Goal: Task Accomplishment & Management: Manage account settings

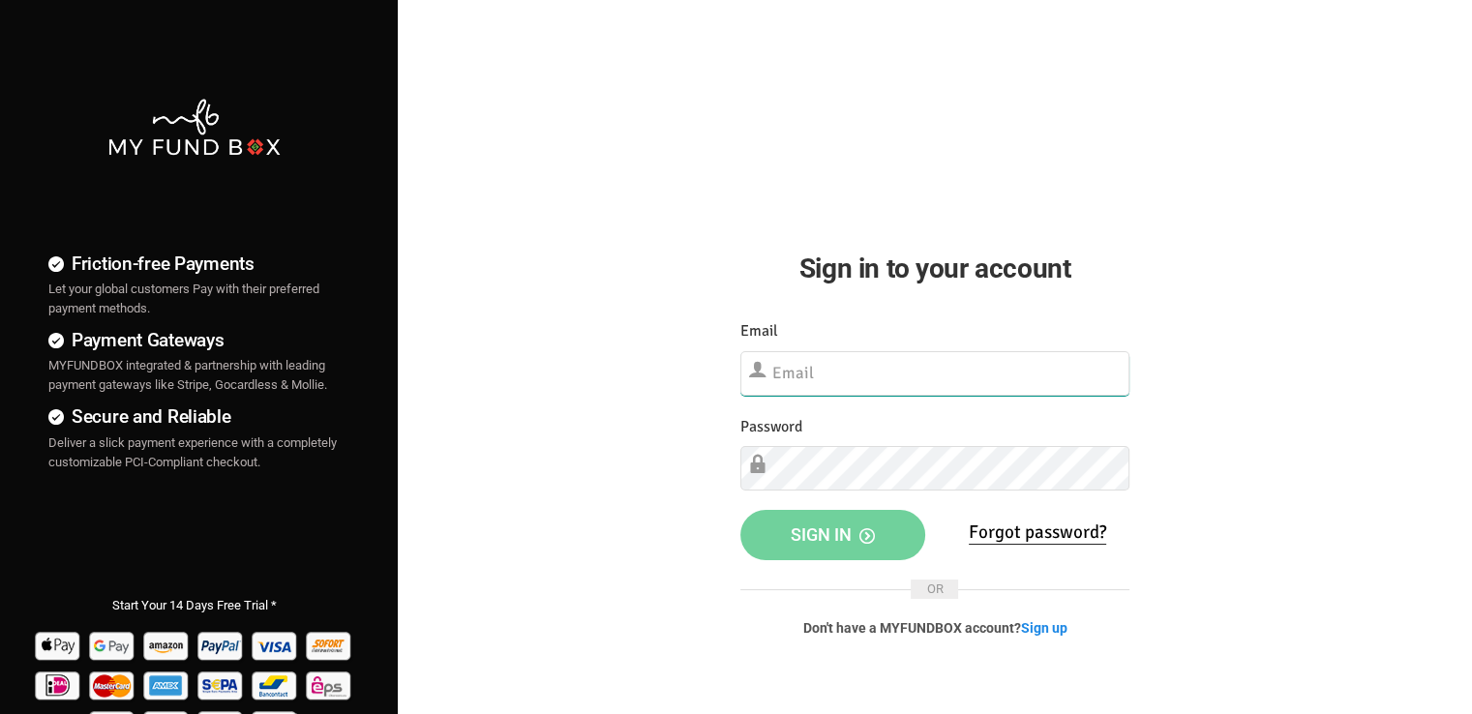
click at [817, 361] on input "text" at bounding box center [934, 373] width 389 height 45
paste input "[EMAIL_ADDRESS][DOMAIN_NAME]"
type input "[EMAIL_ADDRESS][DOMAIN_NAME]"
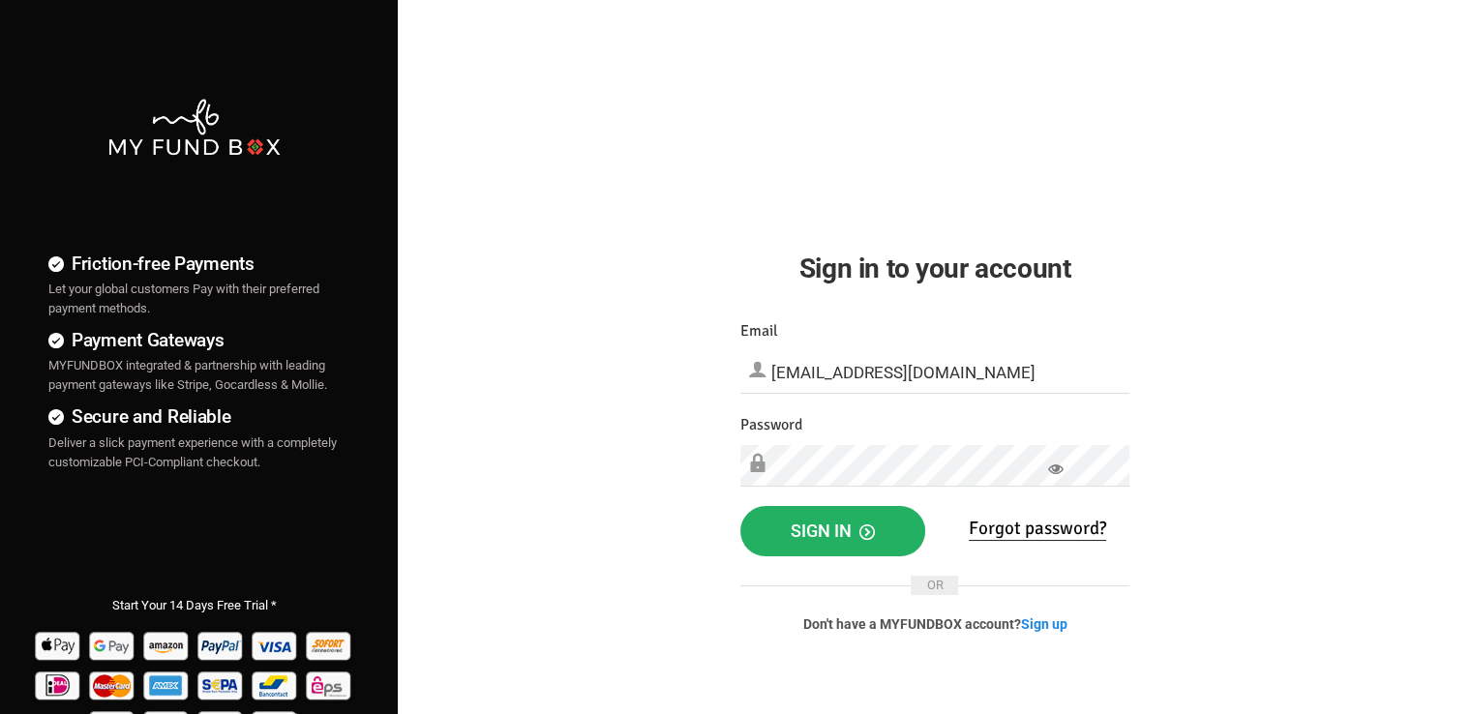
click at [842, 539] on span "Sign in" at bounding box center [833, 531] width 84 height 20
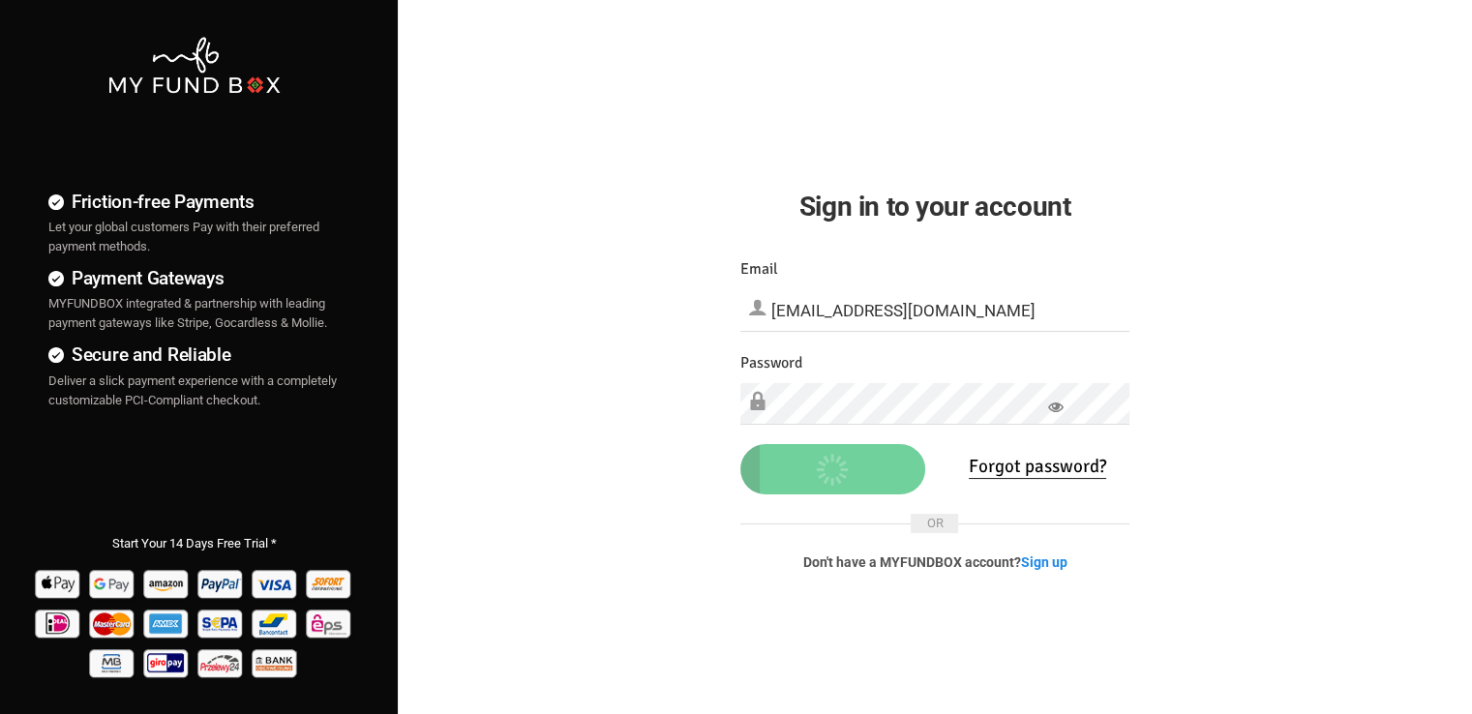
scroll to position [97, 0]
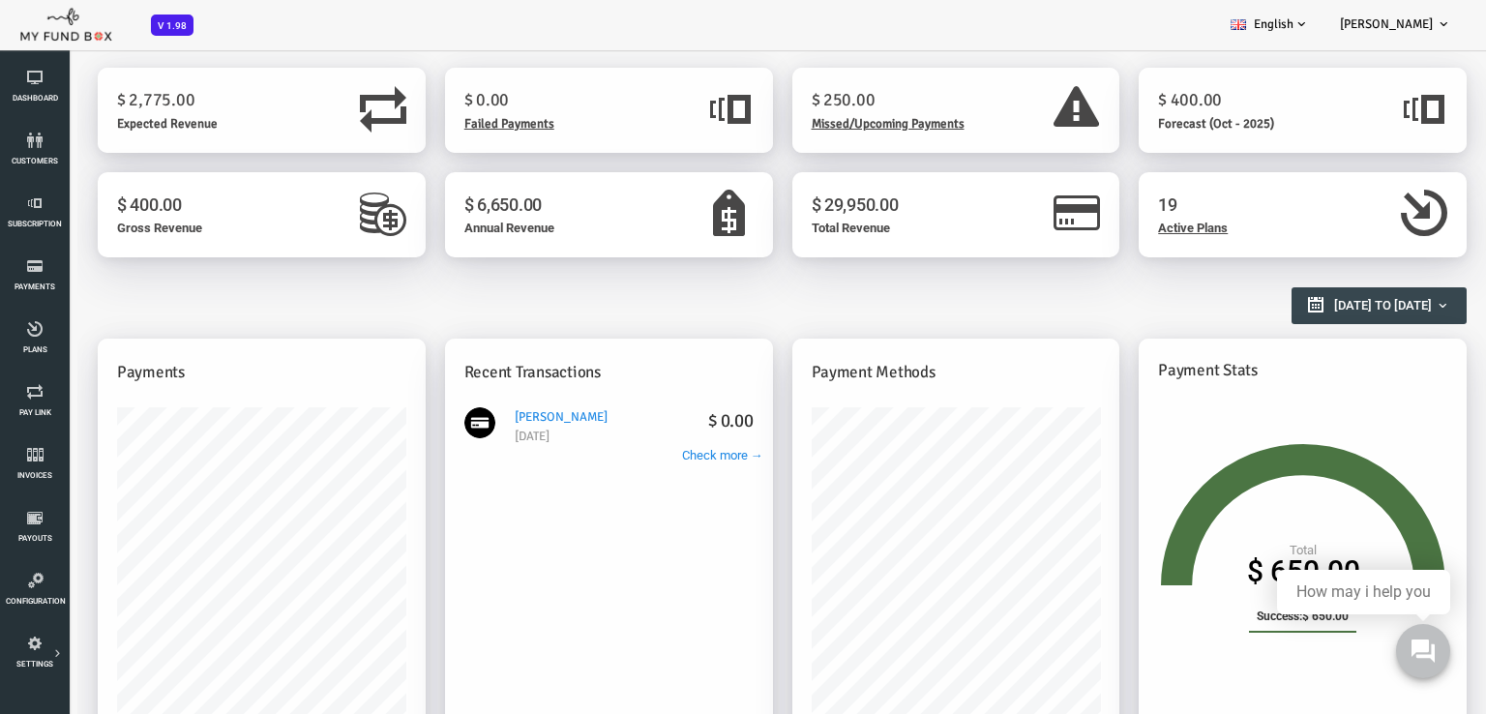
click at [784, 122] on span "Missed/Upcoming Payments" at bounding box center [829, 123] width 153 height 15
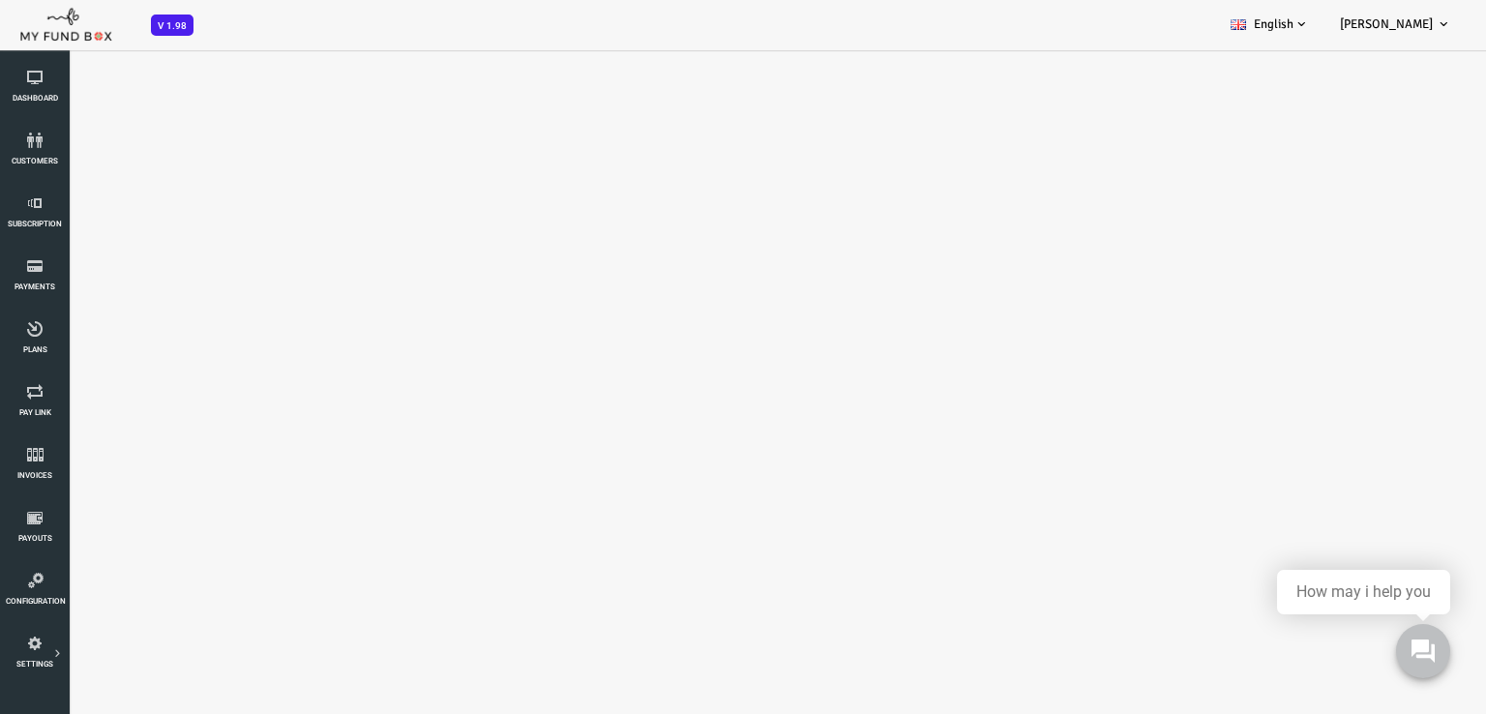
scroll to position [54, 0]
select select "100"
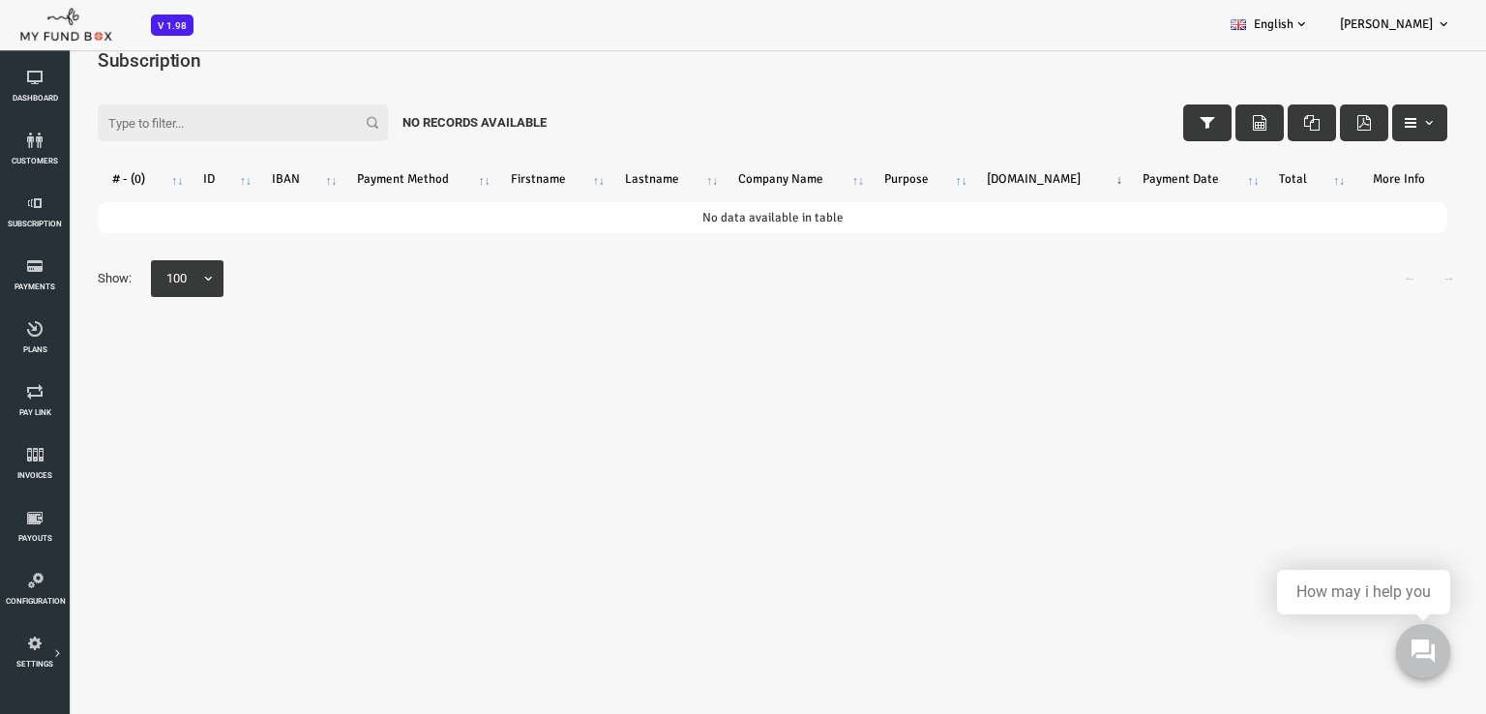
scroll to position [0, 0]
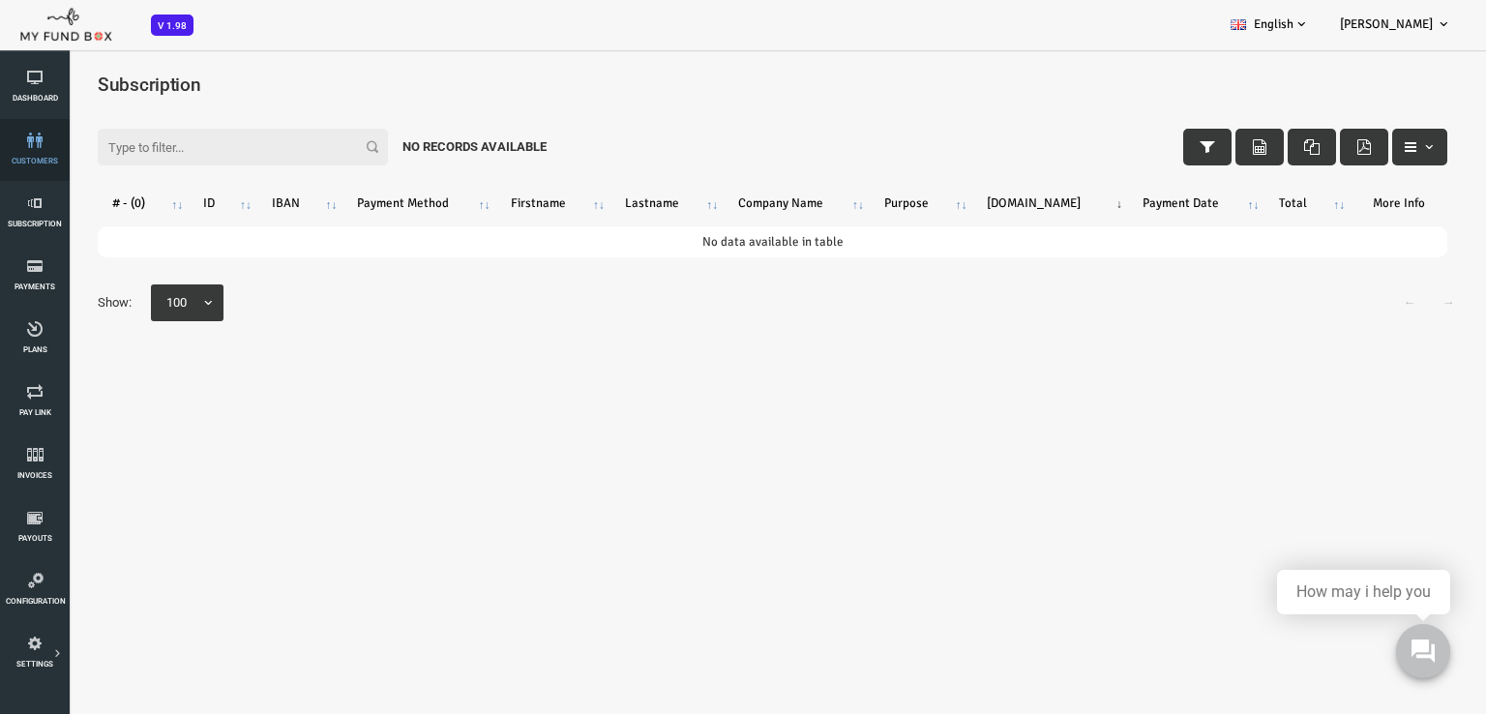
click at [0, 0] on span "customers" at bounding box center [0, 0] width 0 height 0
click at [42, 213] on link "Subscription" at bounding box center [35, 213] width 58 height 62
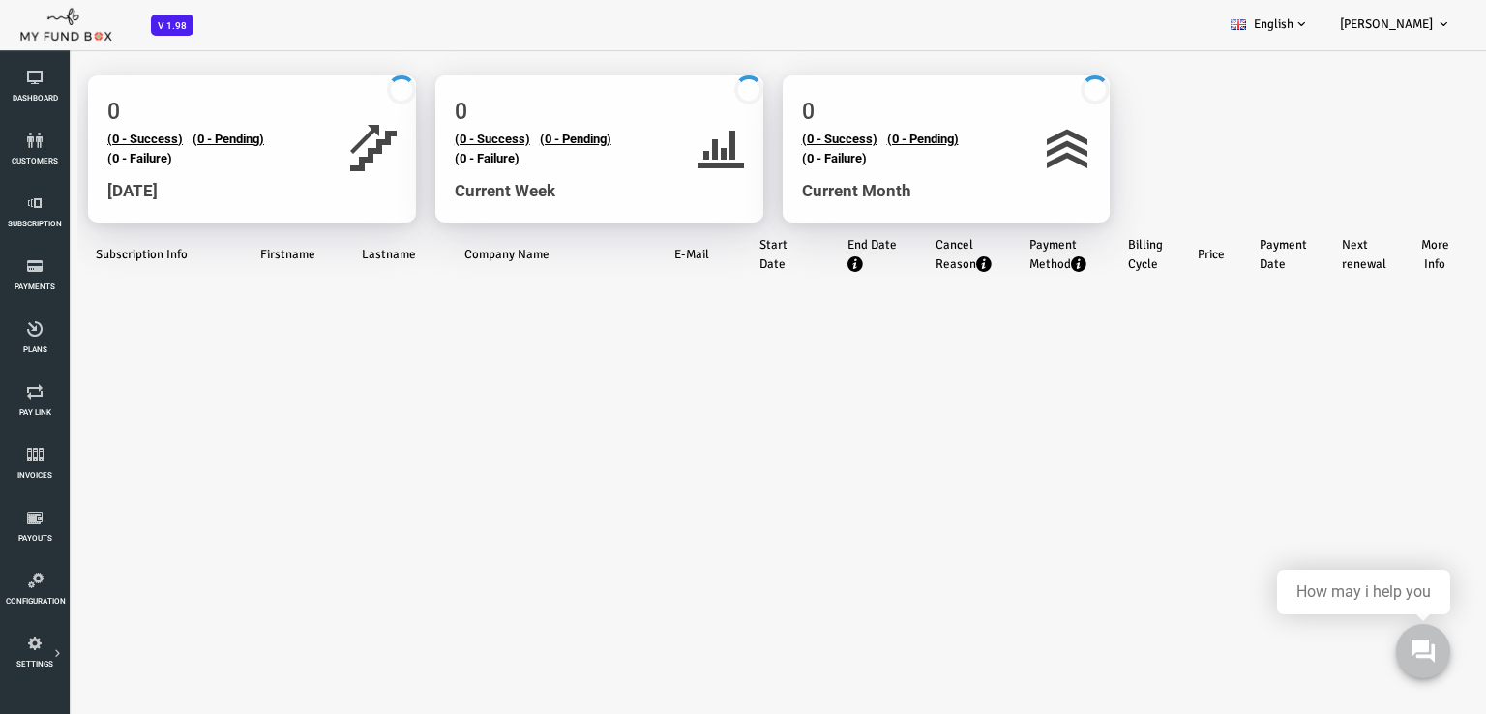
select select "100"
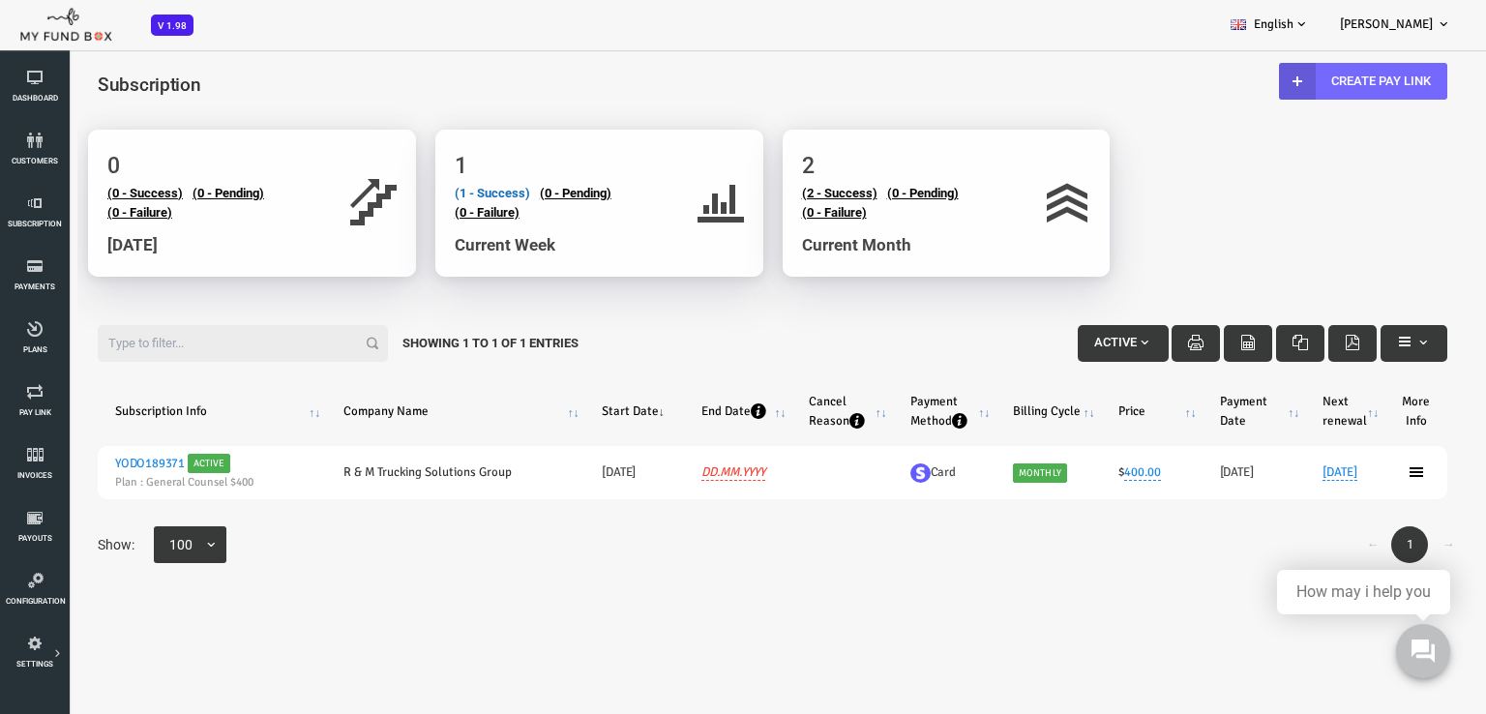
click at [445, 192] on link "(1 - Success)" at bounding box center [433, 193] width 75 height 15
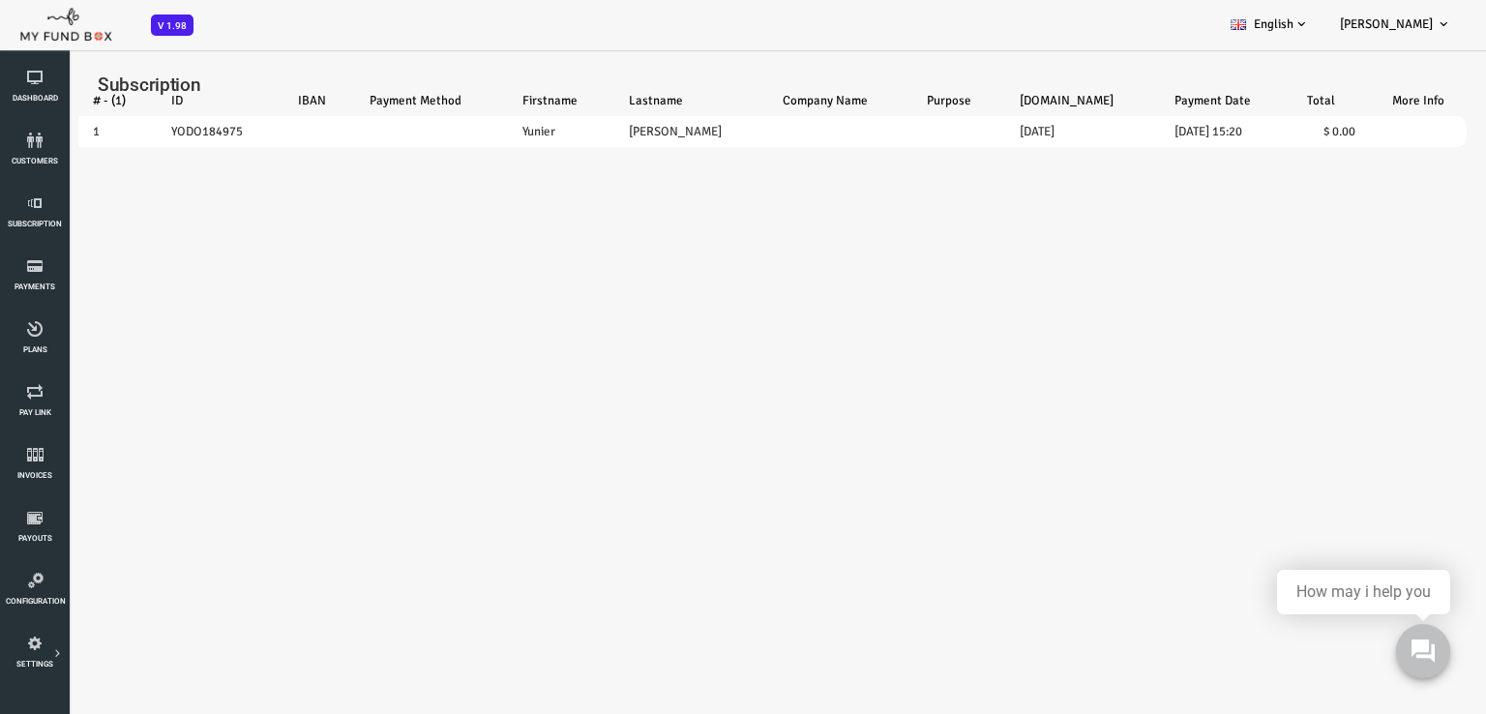
select select "100"
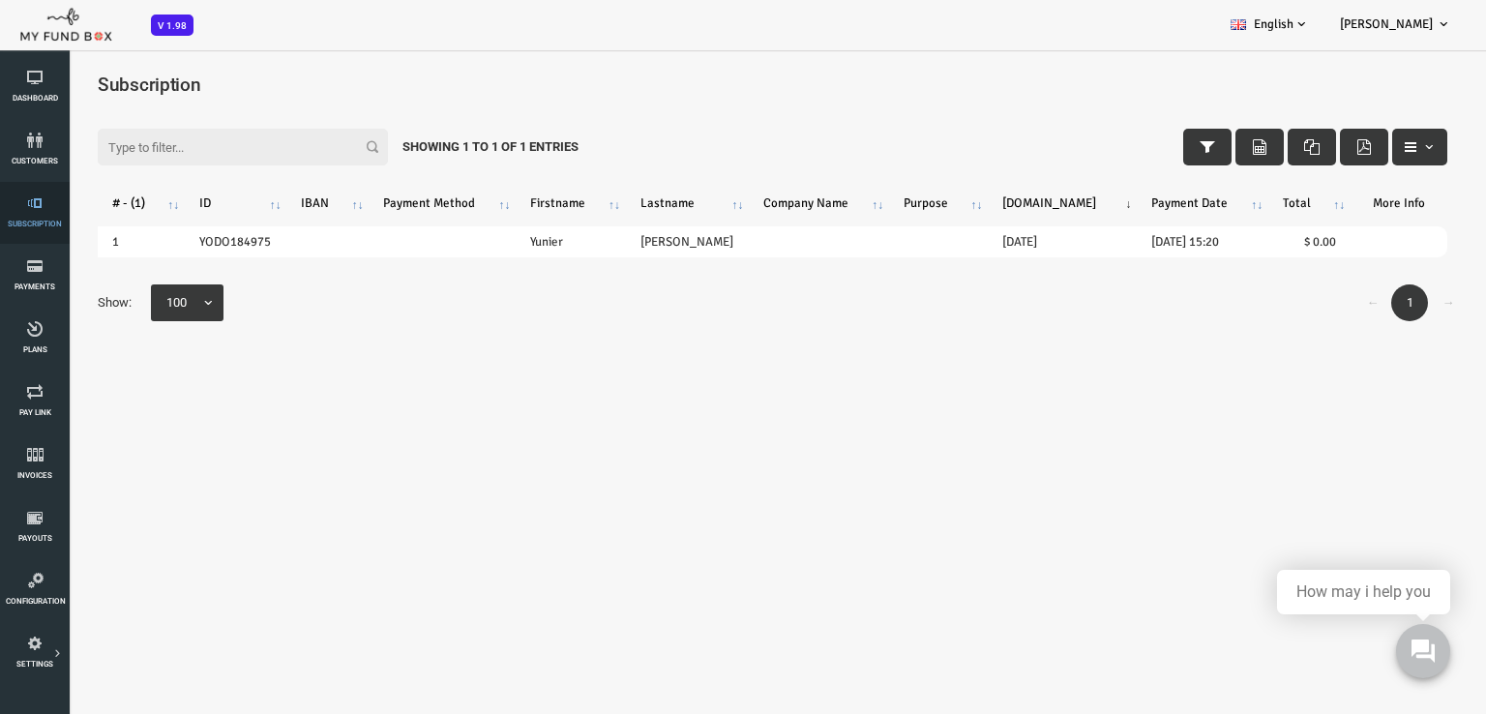
click at [0, 0] on span "Subscription" at bounding box center [0, 0] width 0 height 0
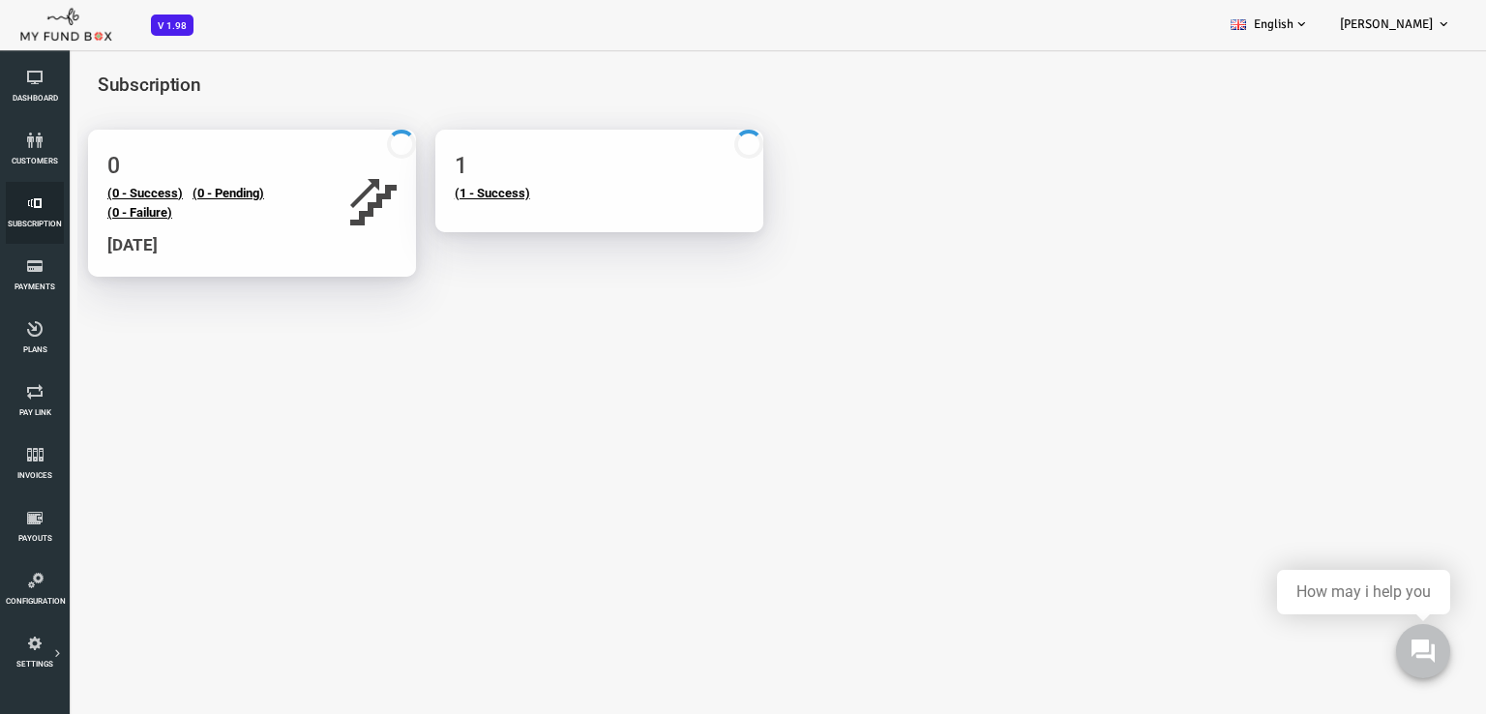
scroll to position [10, 0]
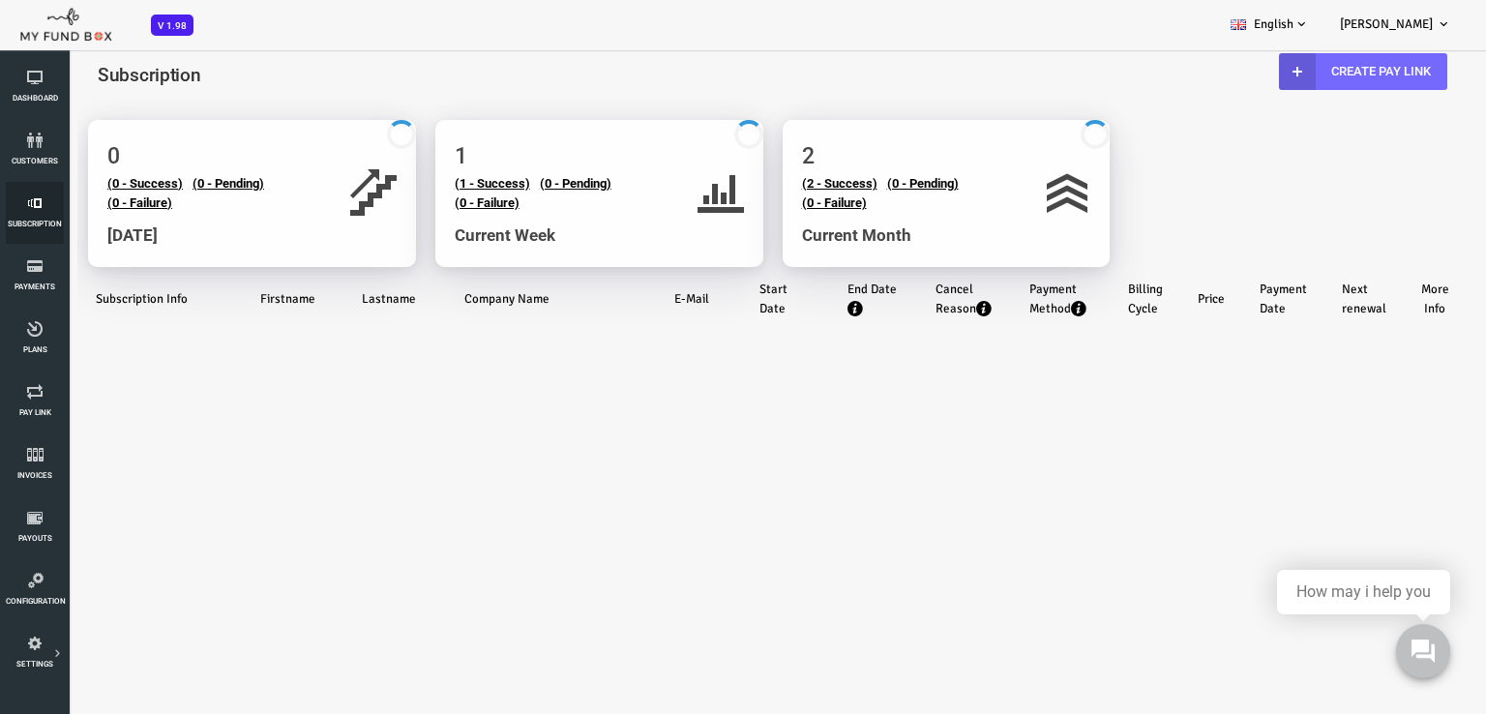
select select "100"
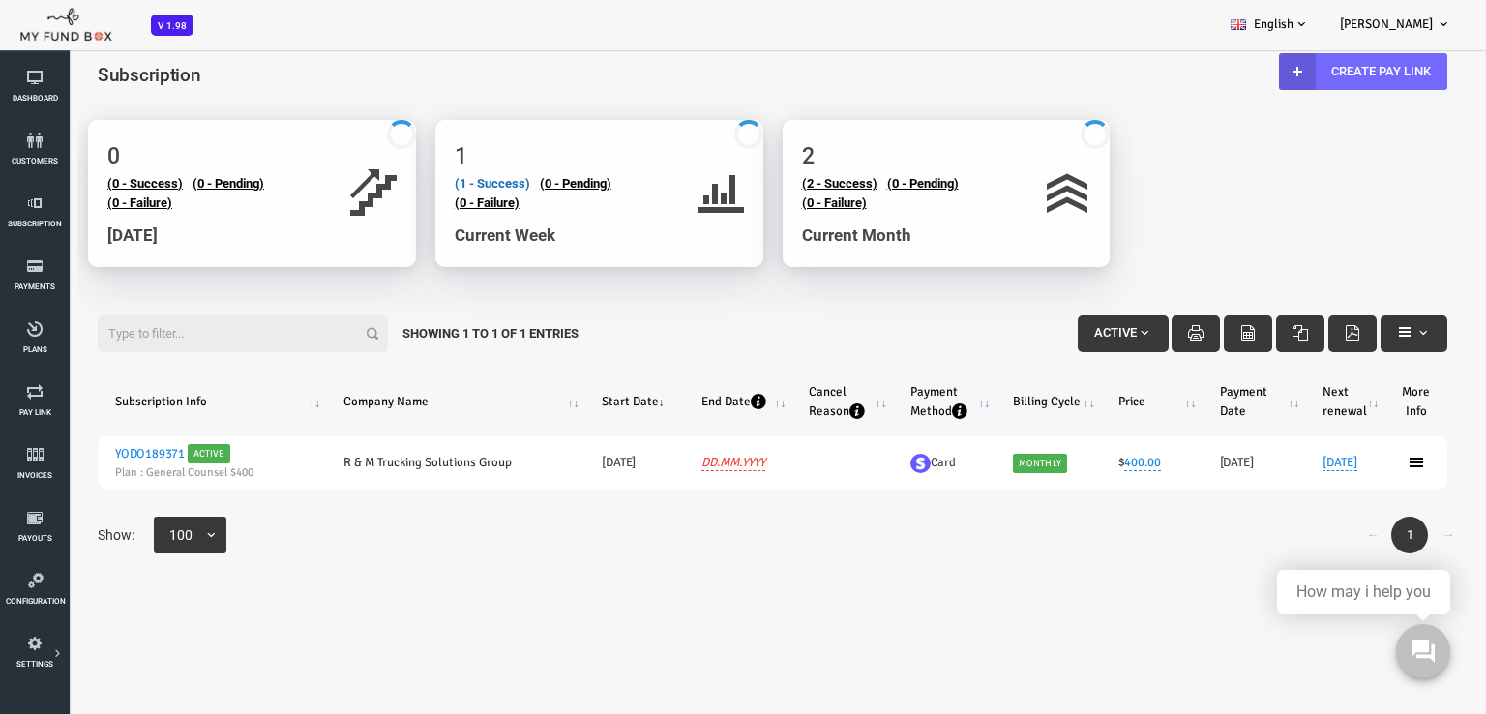
click at [437, 183] on link "(1 - Success)" at bounding box center [433, 183] width 75 height 15
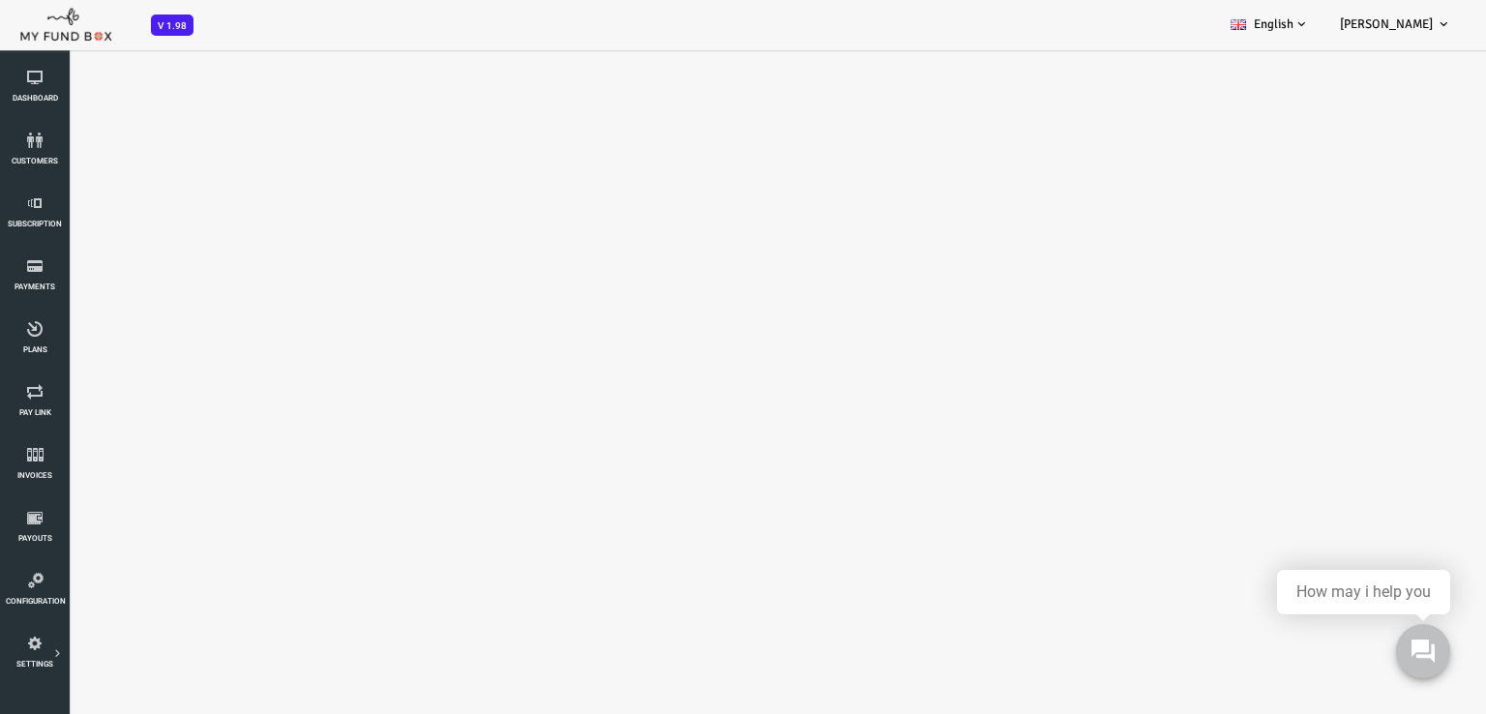
scroll to position [0, 0]
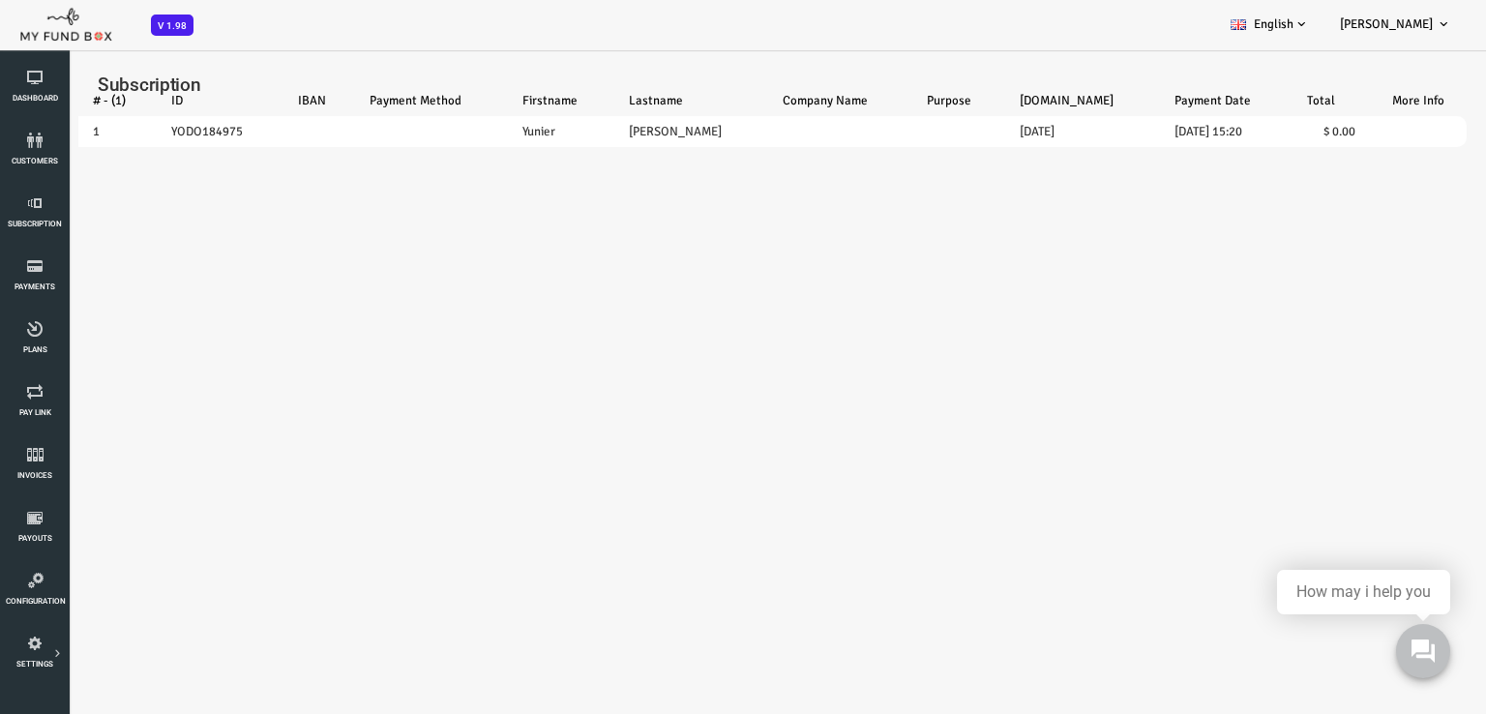
select select "100"
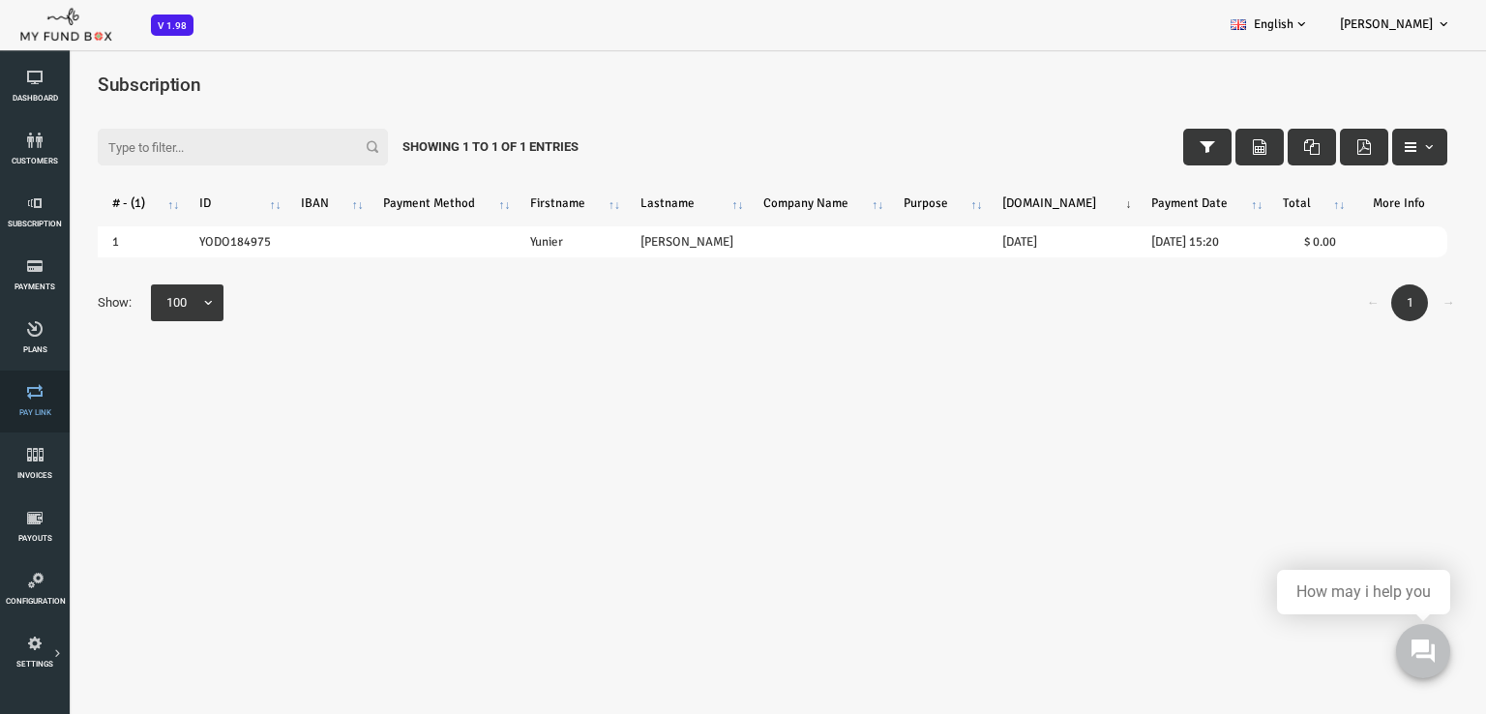
click at [0, 0] on span "Pay Link" at bounding box center [0, 0] width 0 height 0
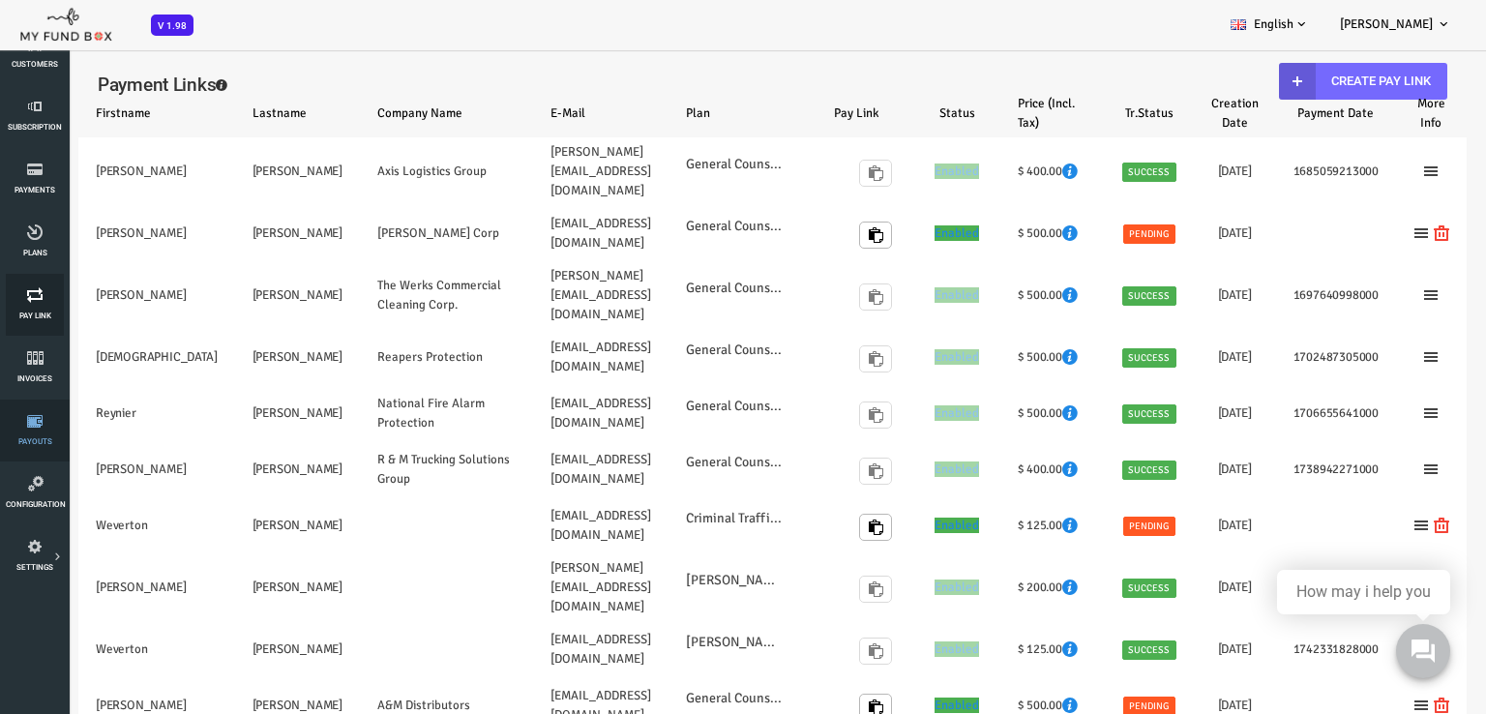
select select "100"
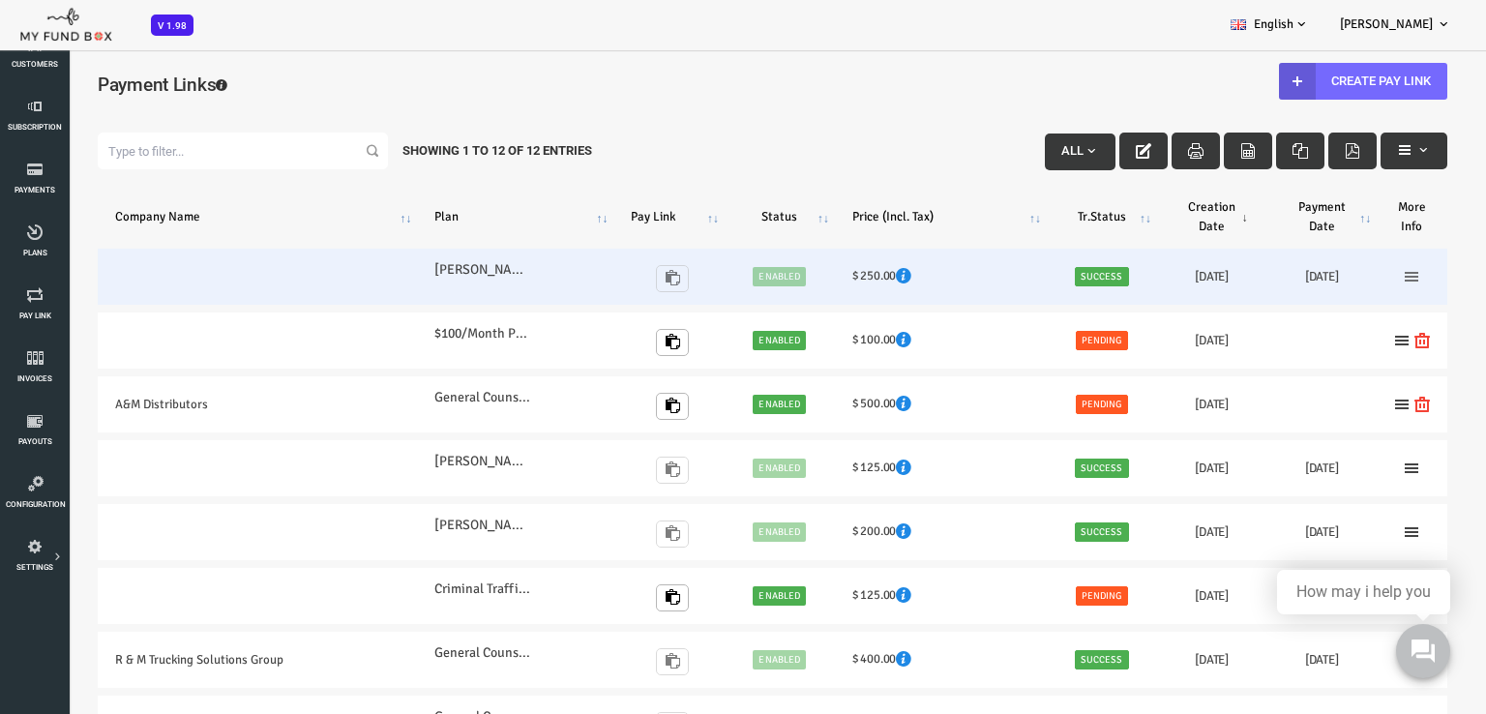
click at [1356, 280] on icon at bounding box center [1352, 276] width 15 height 15
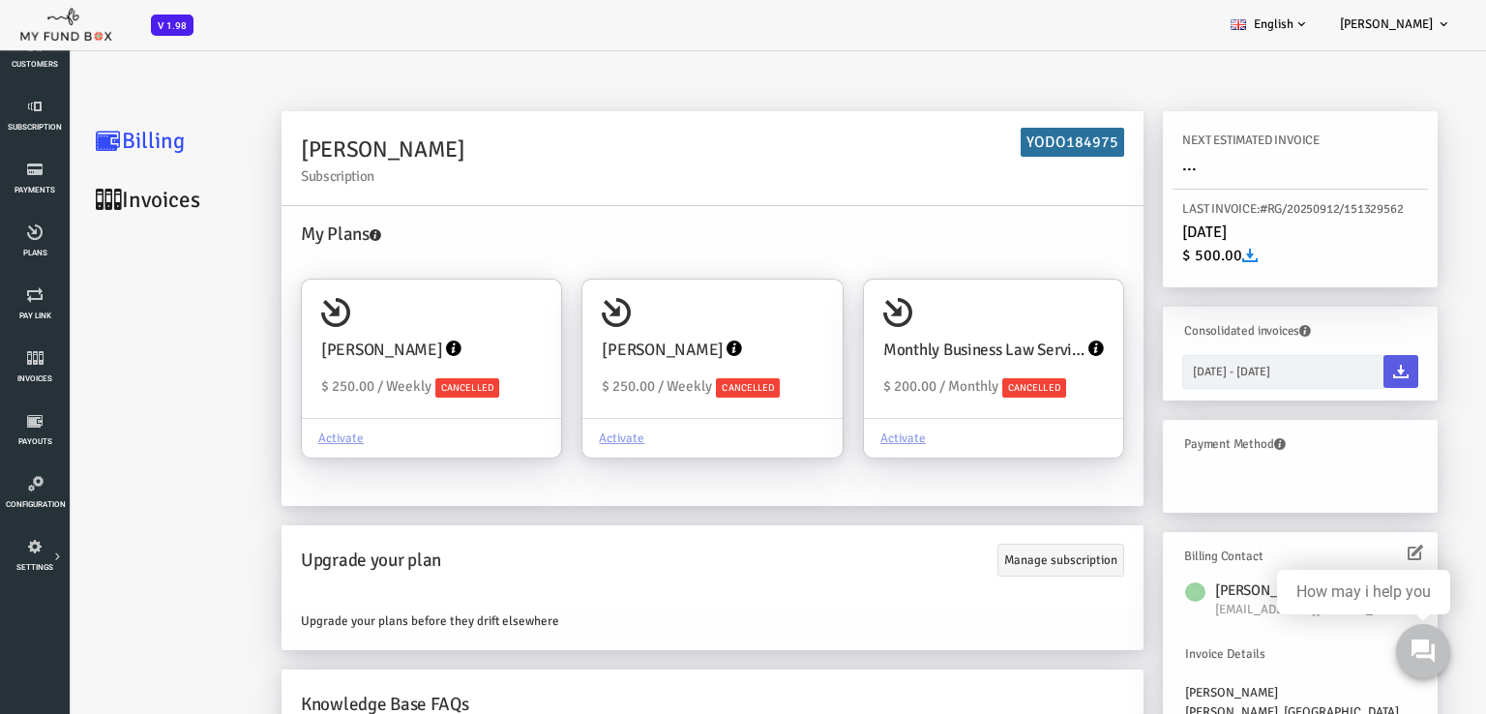
scroll to position [62, 0]
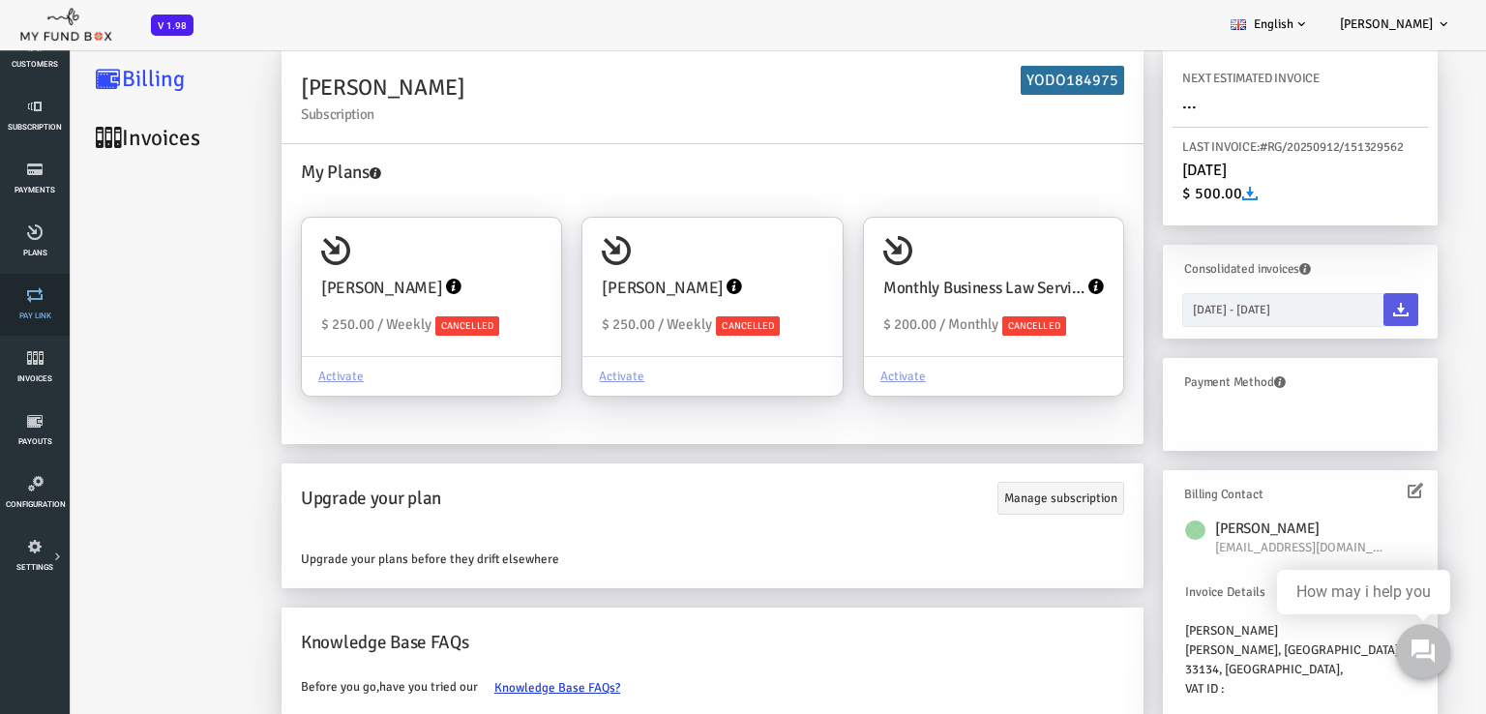
click at [32, 291] on icon at bounding box center [35, 294] width 58 height 15
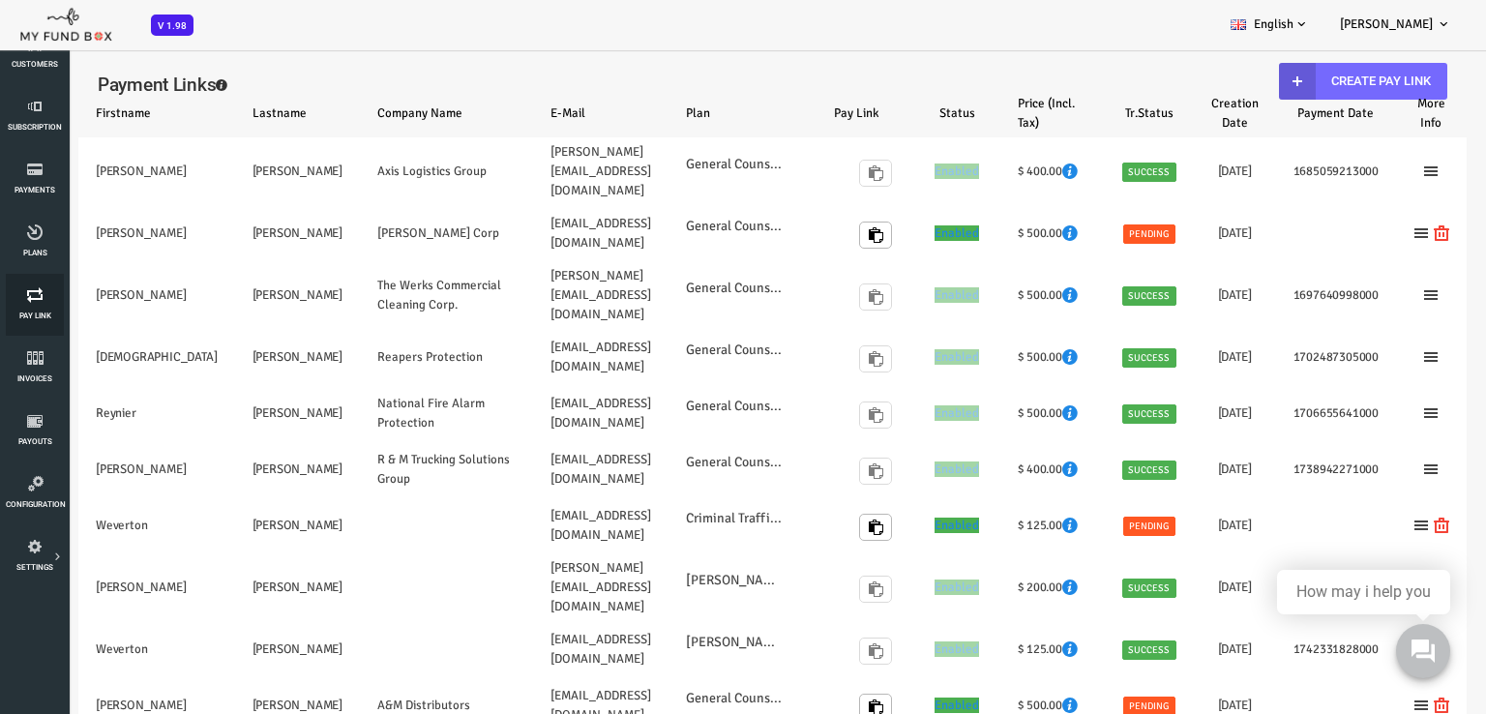
scroll to position [0, 0]
select select "100"
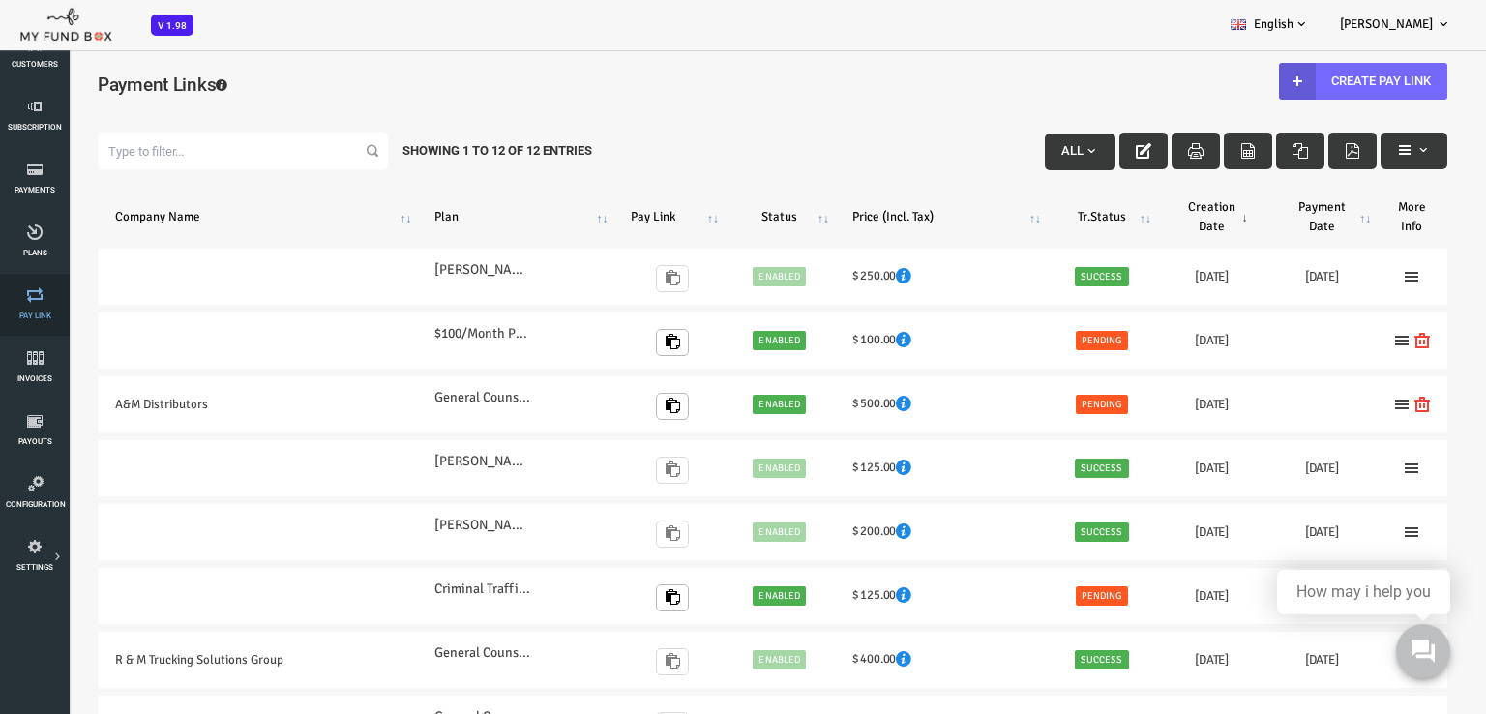
click at [42, 297] on icon at bounding box center [35, 294] width 58 height 15
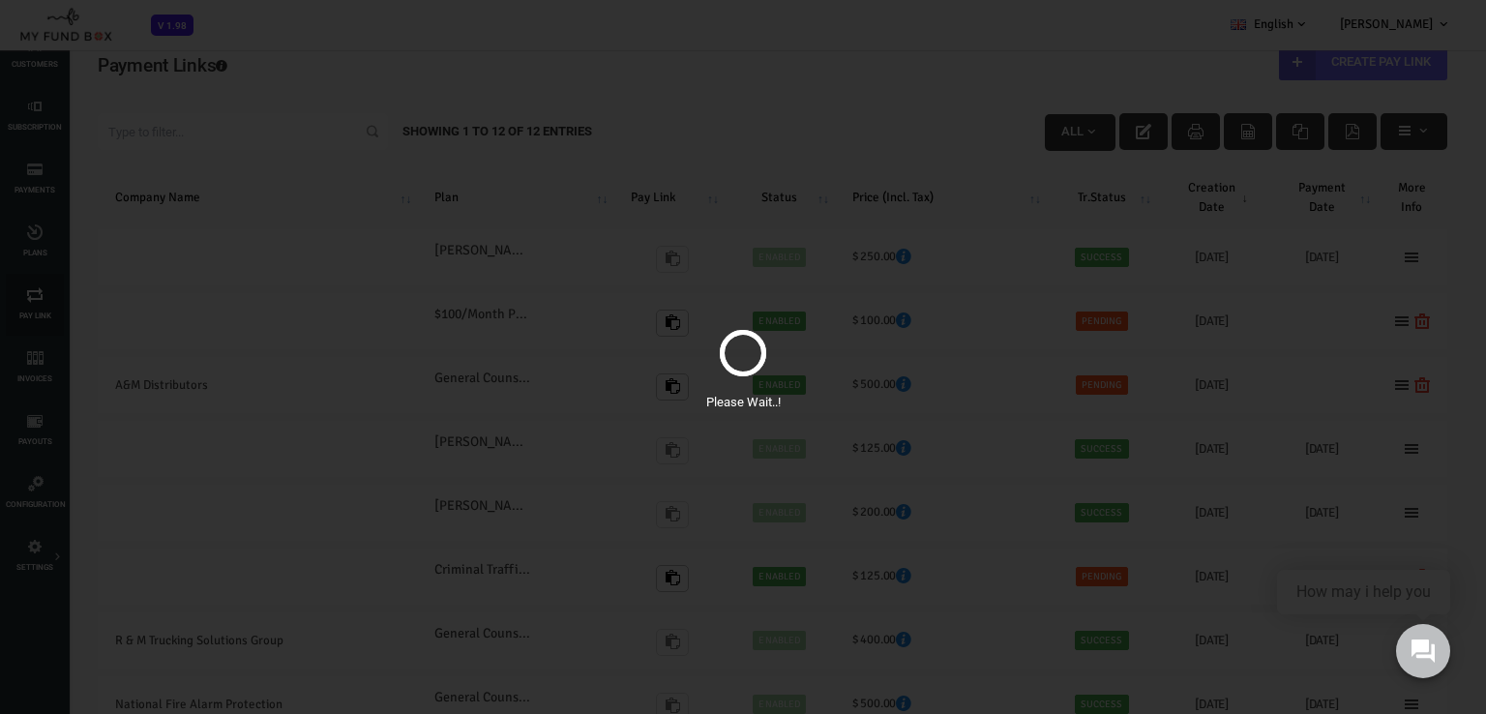
scroll to position [54, 0]
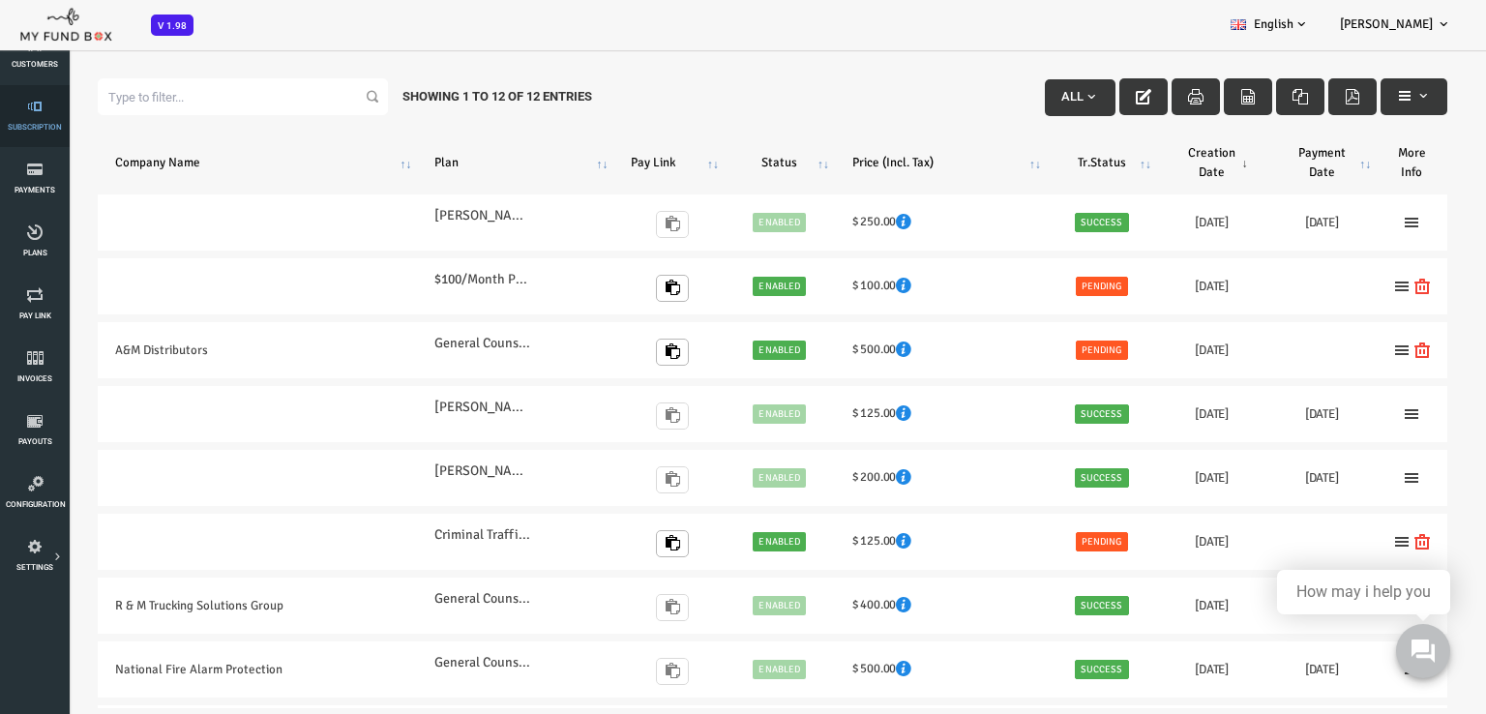
click at [35, 116] on link "Subscription" at bounding box center [35, 116] width 58 height 62
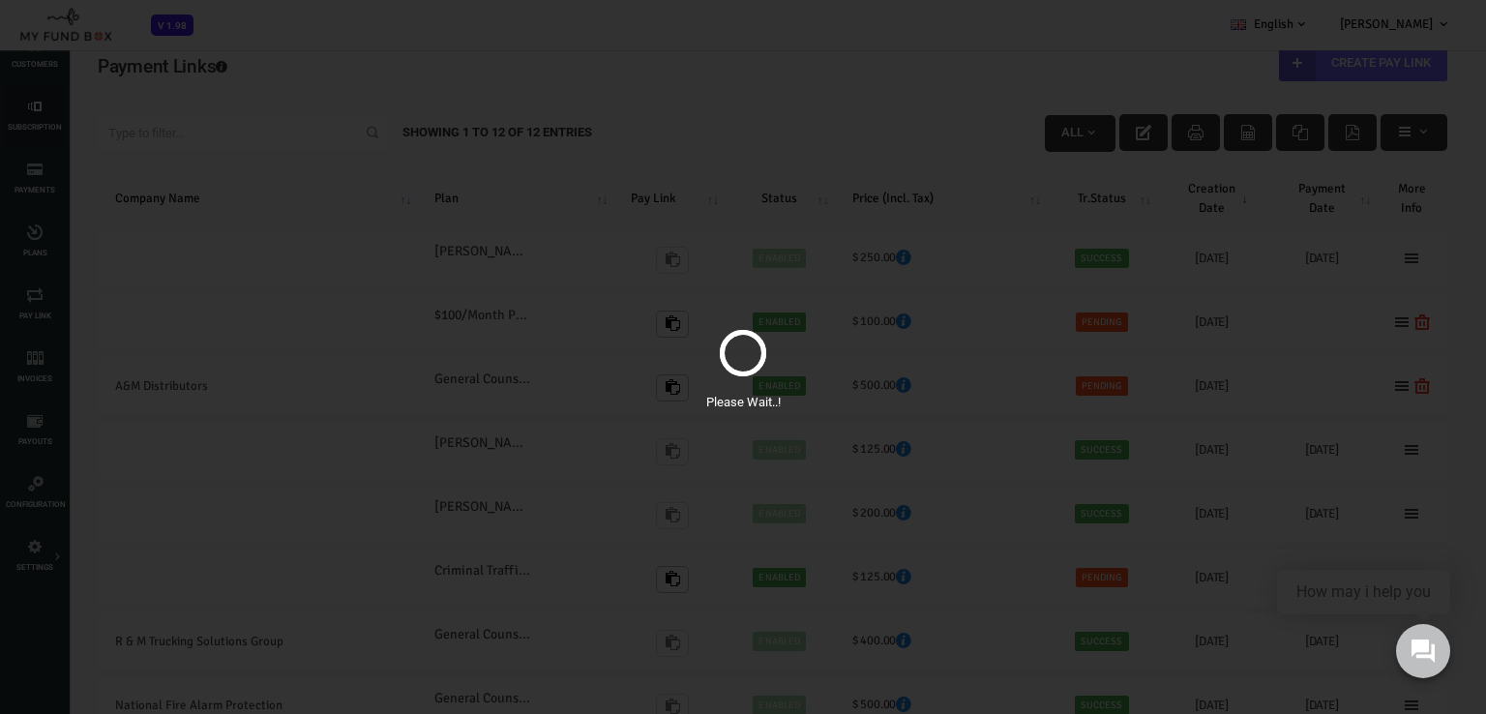
scroll to position [0, 0]
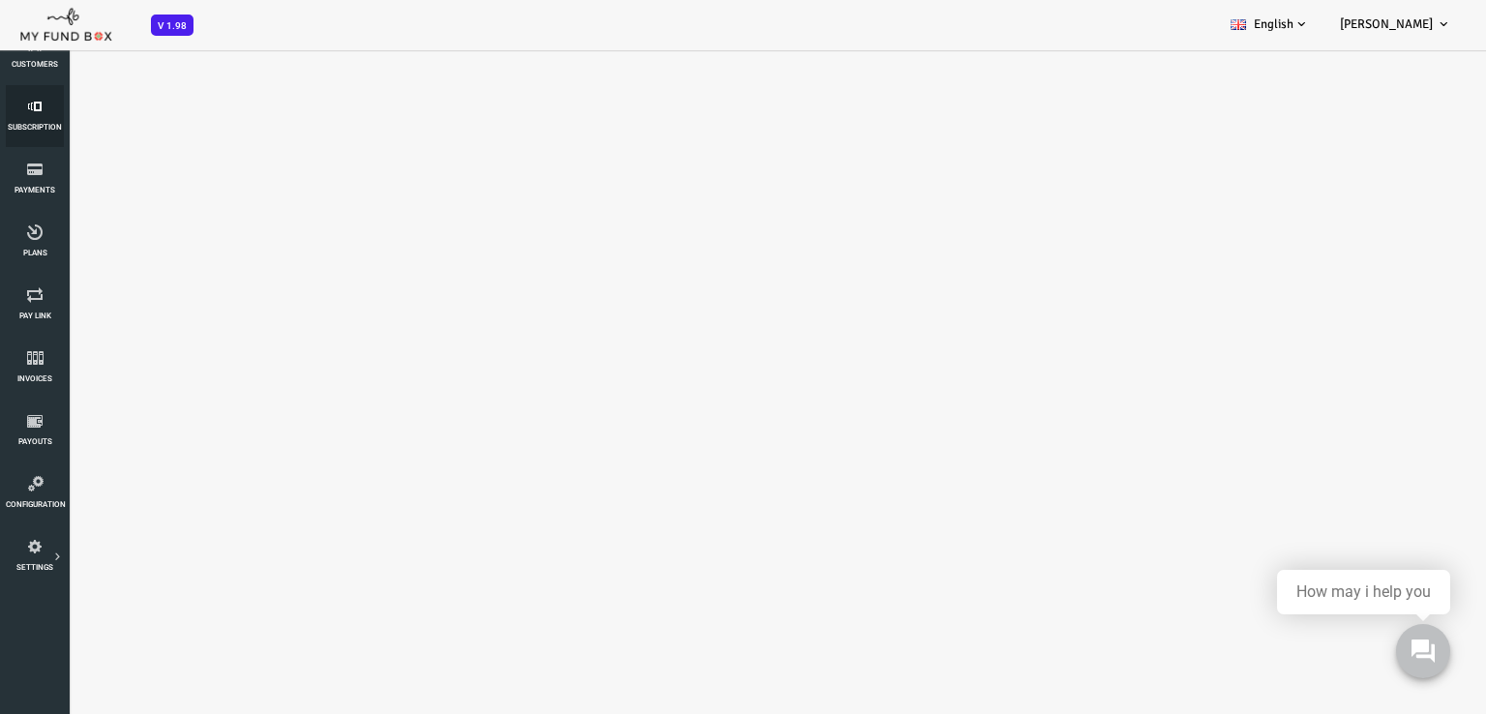
select select "100"
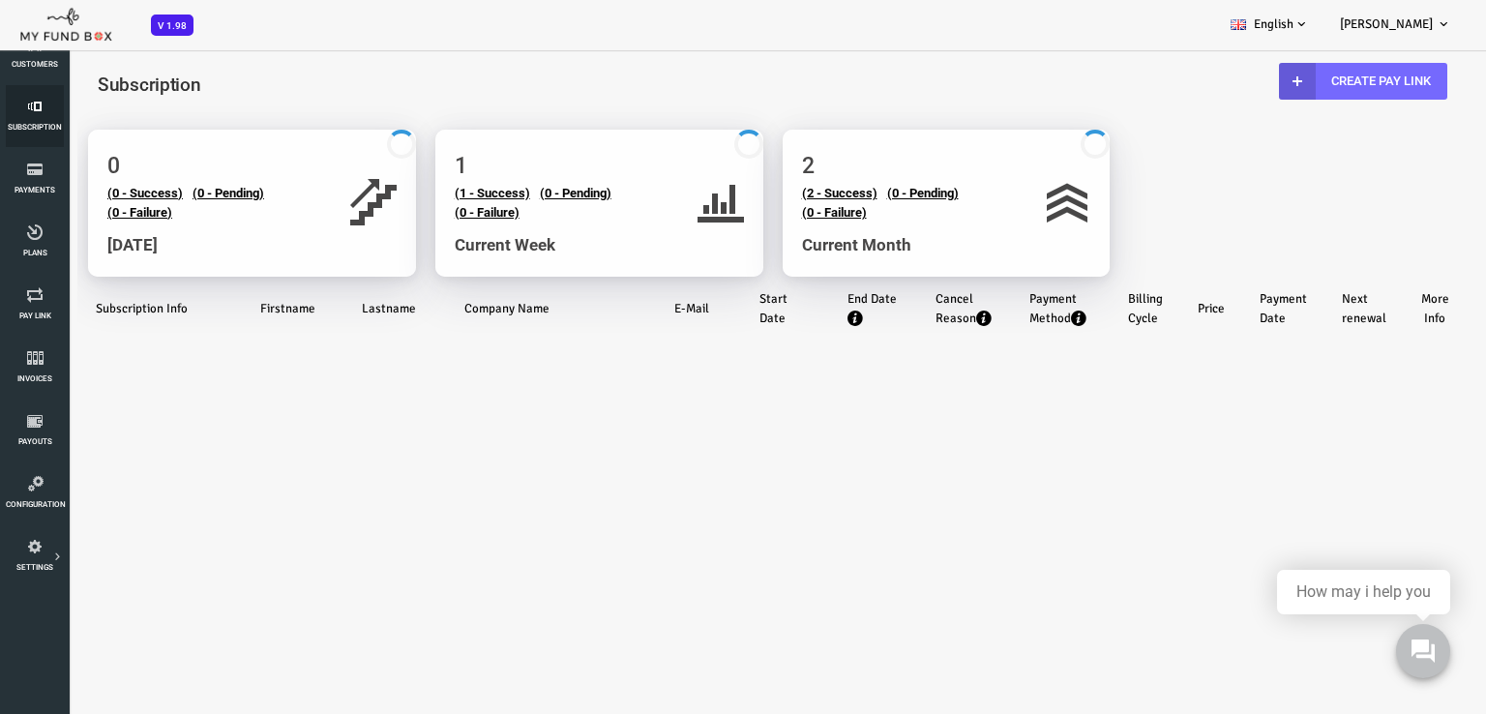
scroll to position [10, 0]
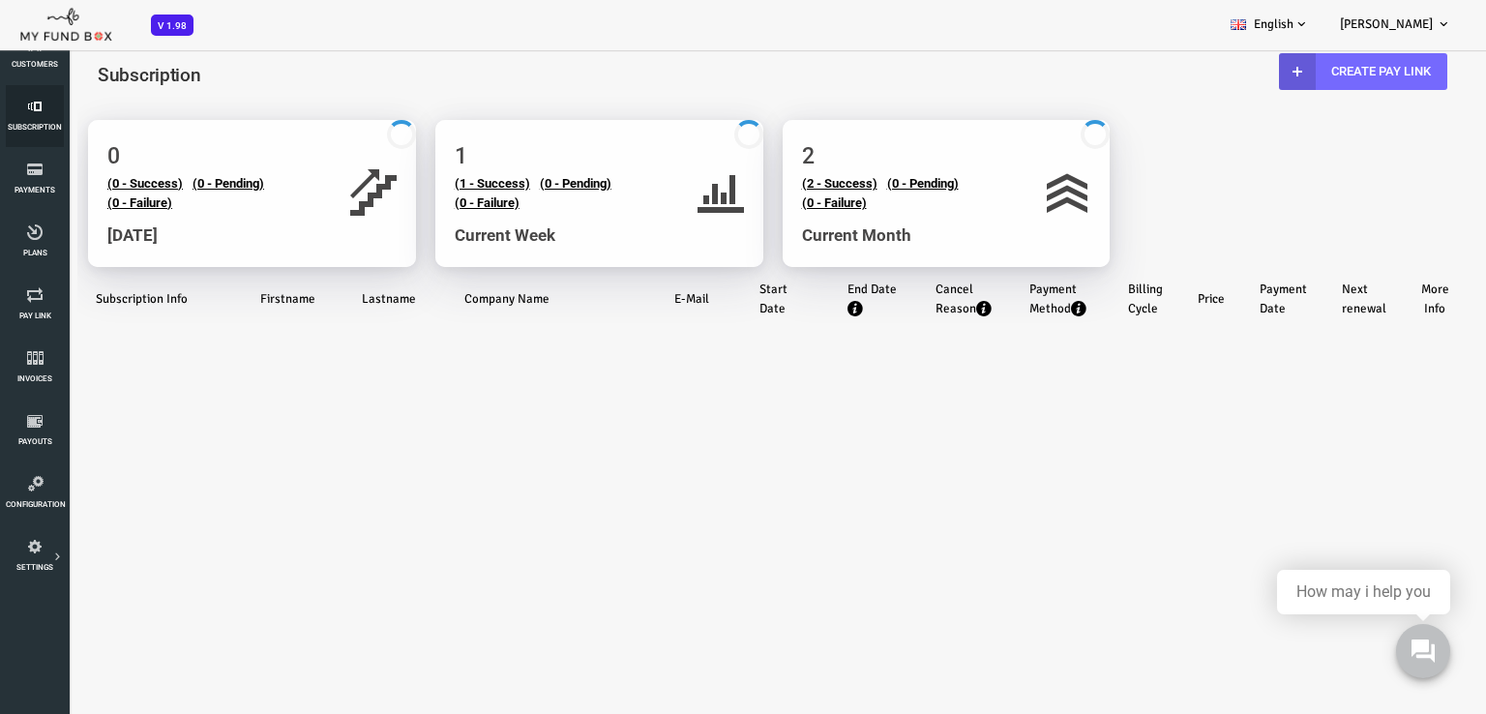
select select "100"
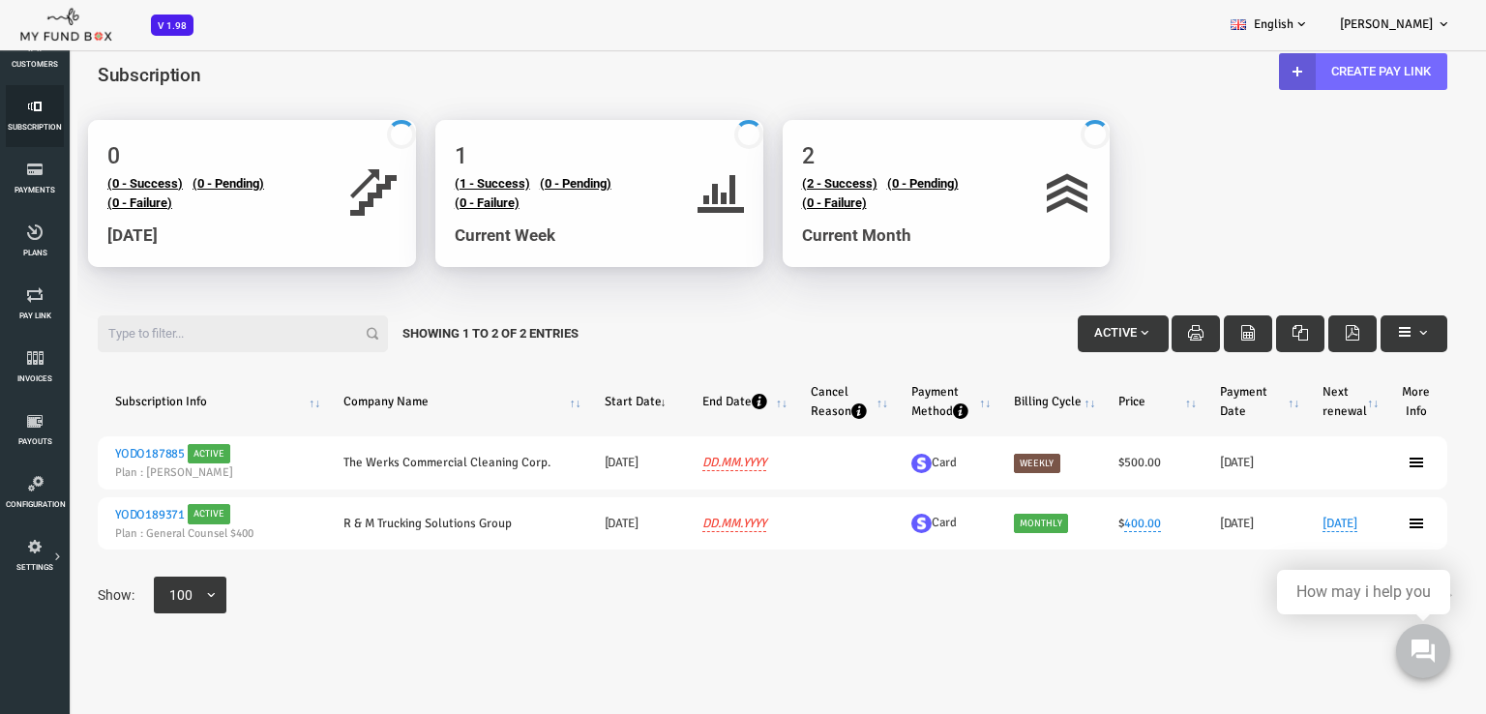
scroll to position [54, 0]
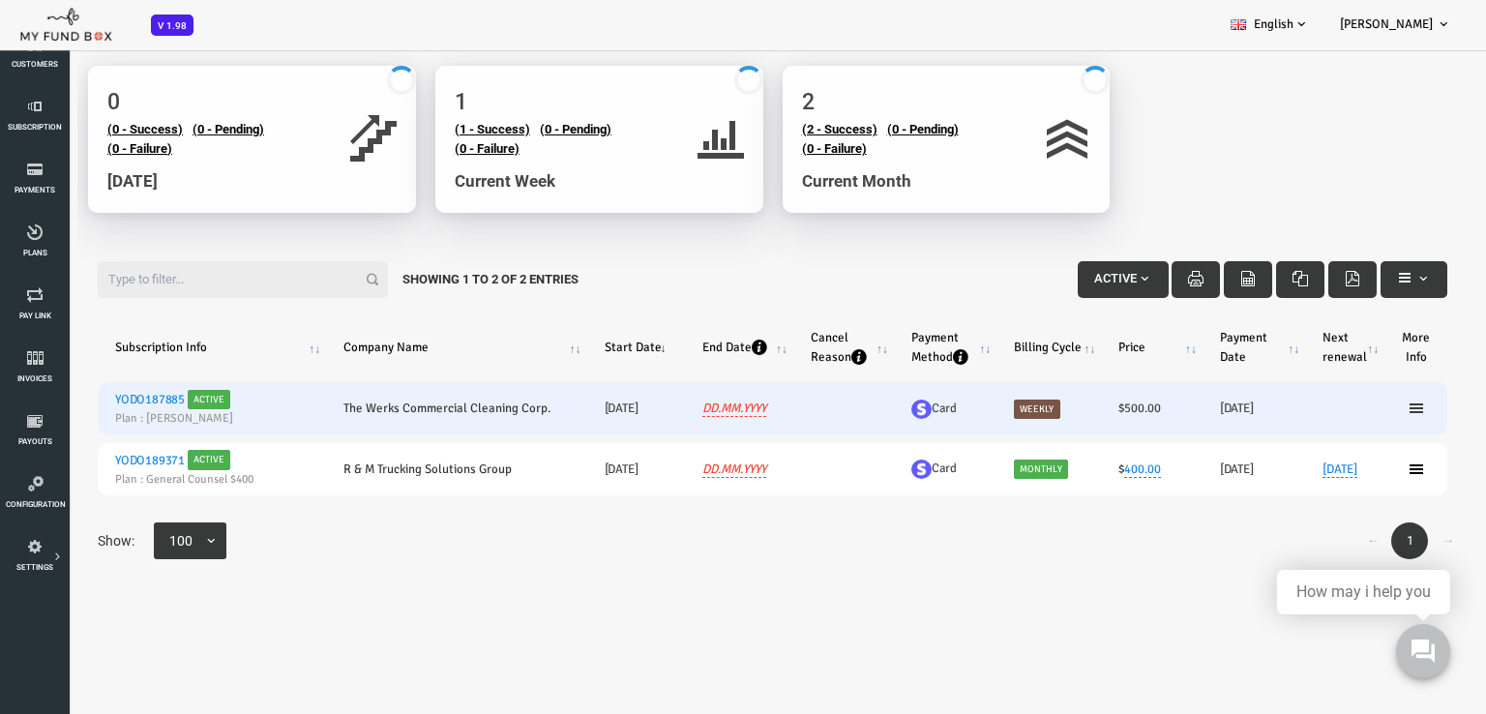
click at [1355, 405] on icon at bounding box center [1357, 408] width 15 height 15
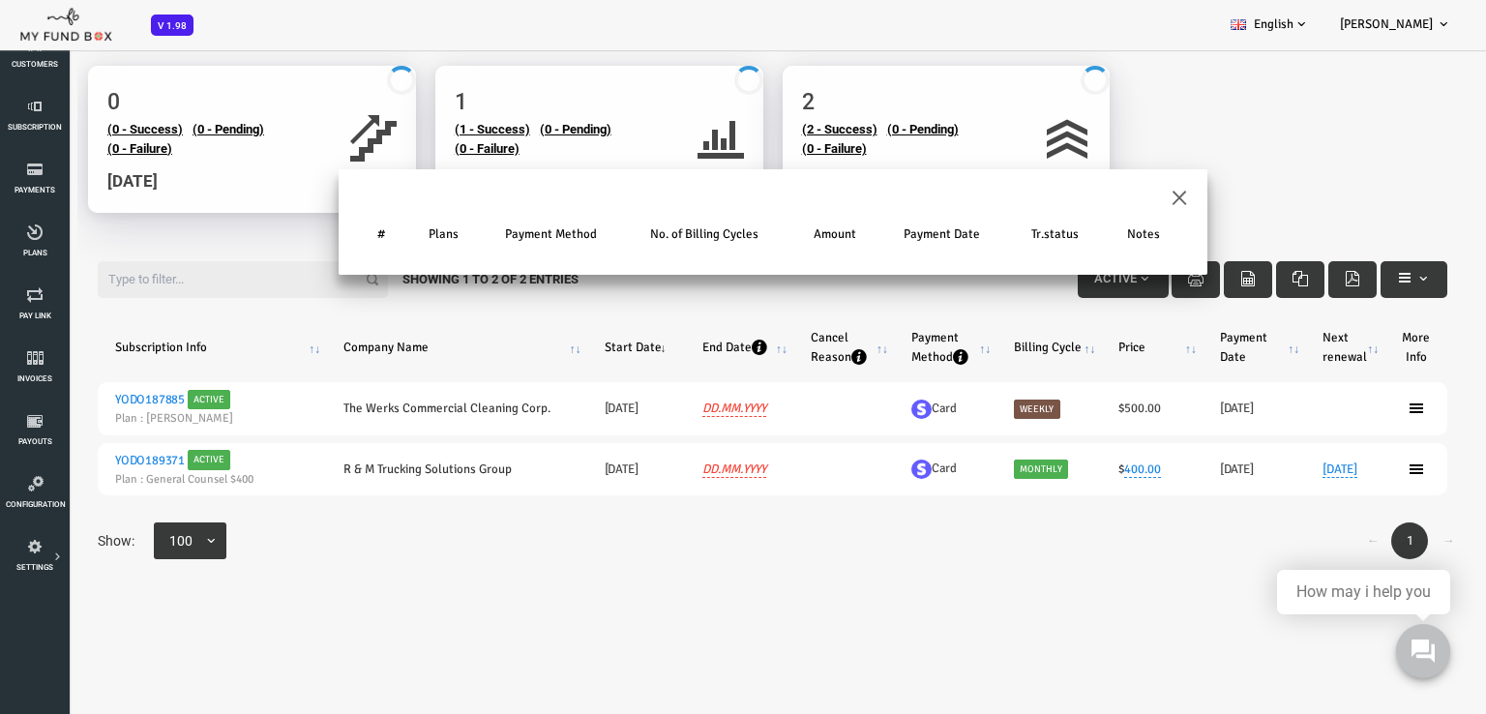
click at [589, 562] on div "× # Plans Payment Method No. of Billing Cycles Amount Payment Date Tr.status No…" at bounding box center [713, 423] width 1427 height 569
click at [1122, 195] on button "×" at bounding box center [1120, 196] width 17 height 34
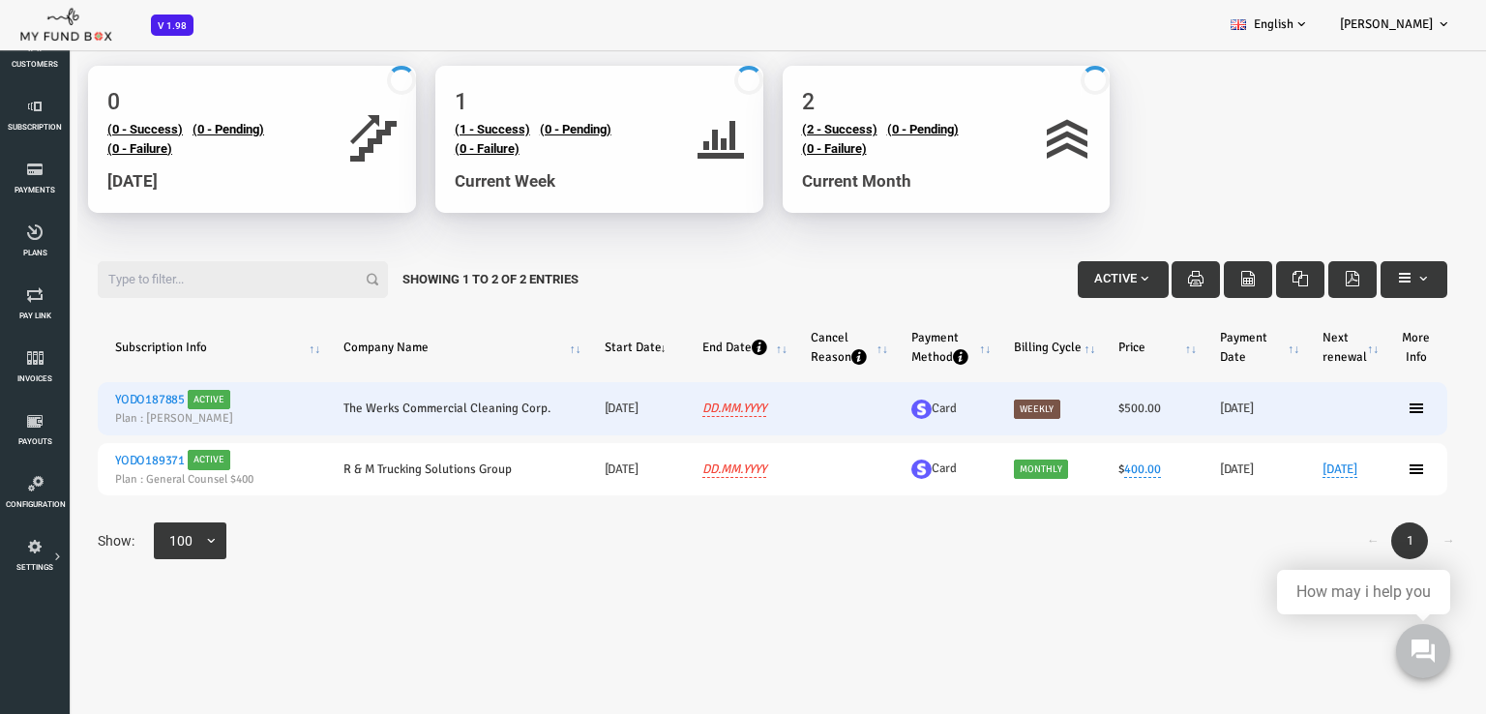
click at [100, 400] on link "YODO187885" at bounding box center [91, 399] width 70 height 15
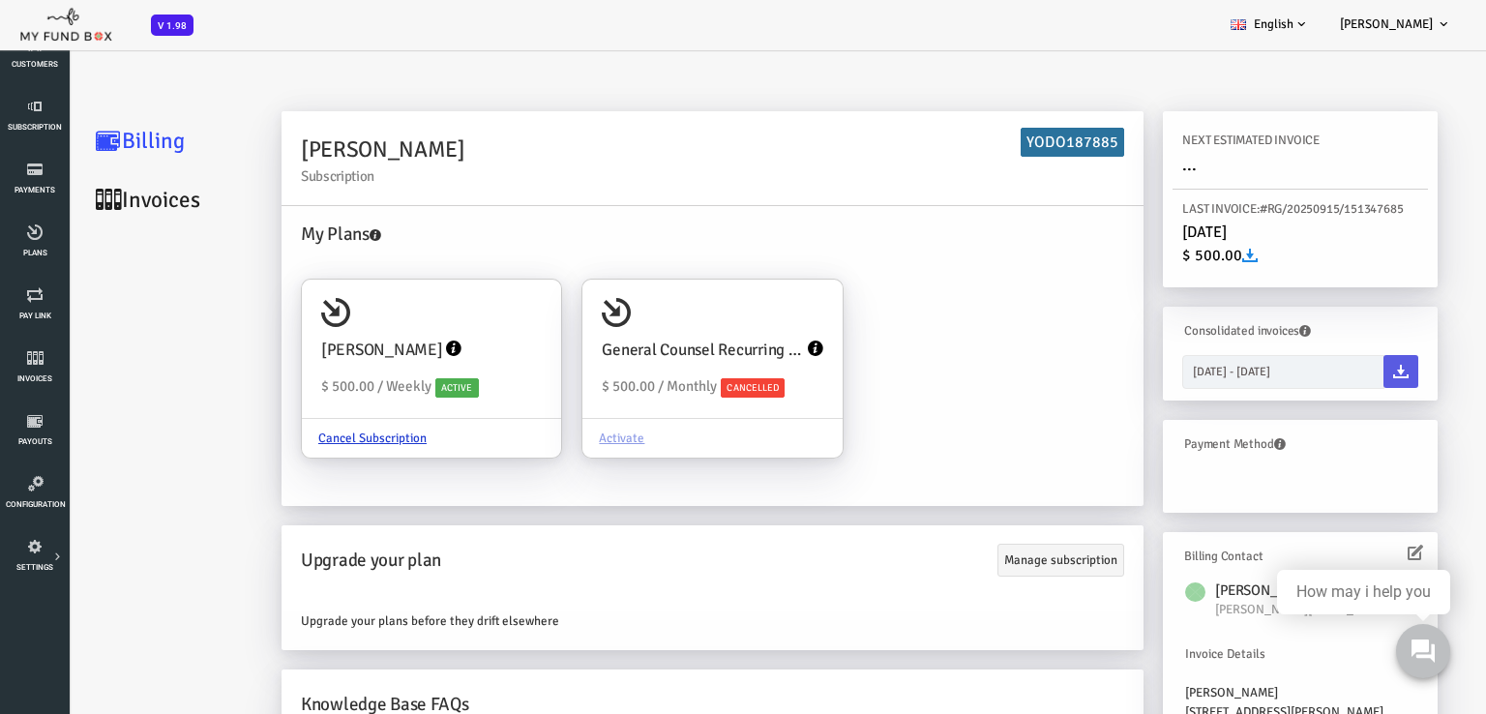
scroll to position [77, 0]
